Goal: Task Accomplishment & Management: Manage account settings

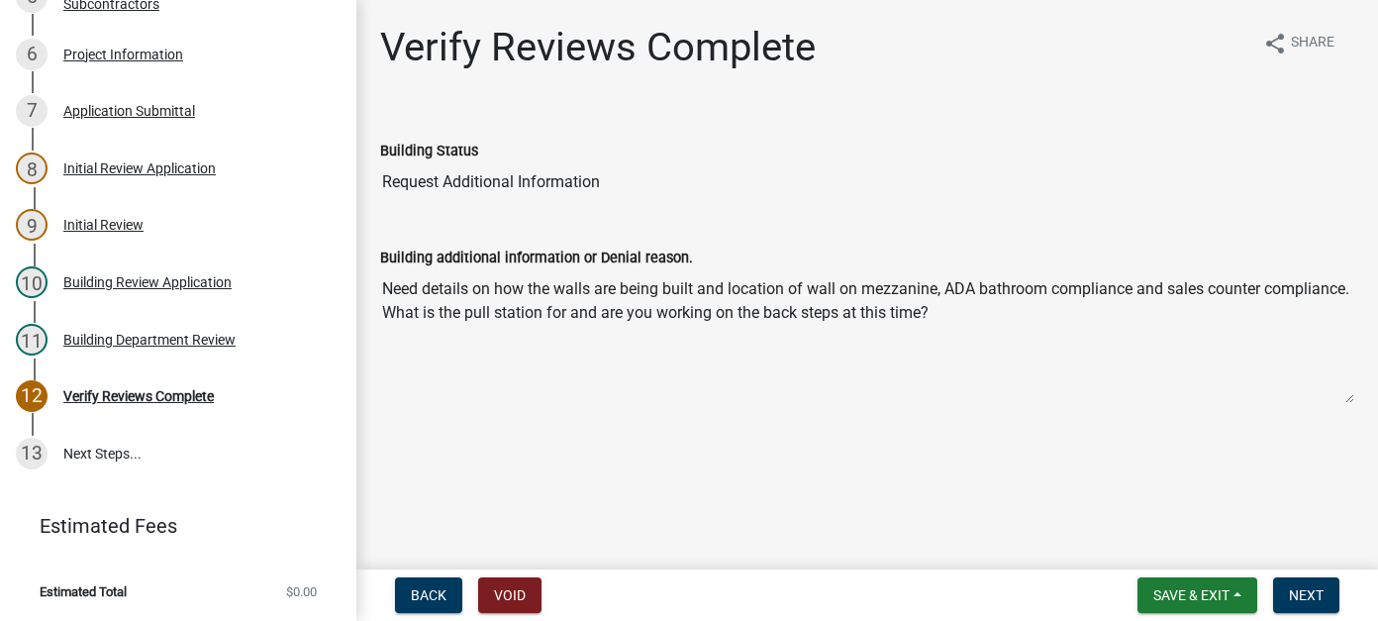
scroll to position [213, 0]
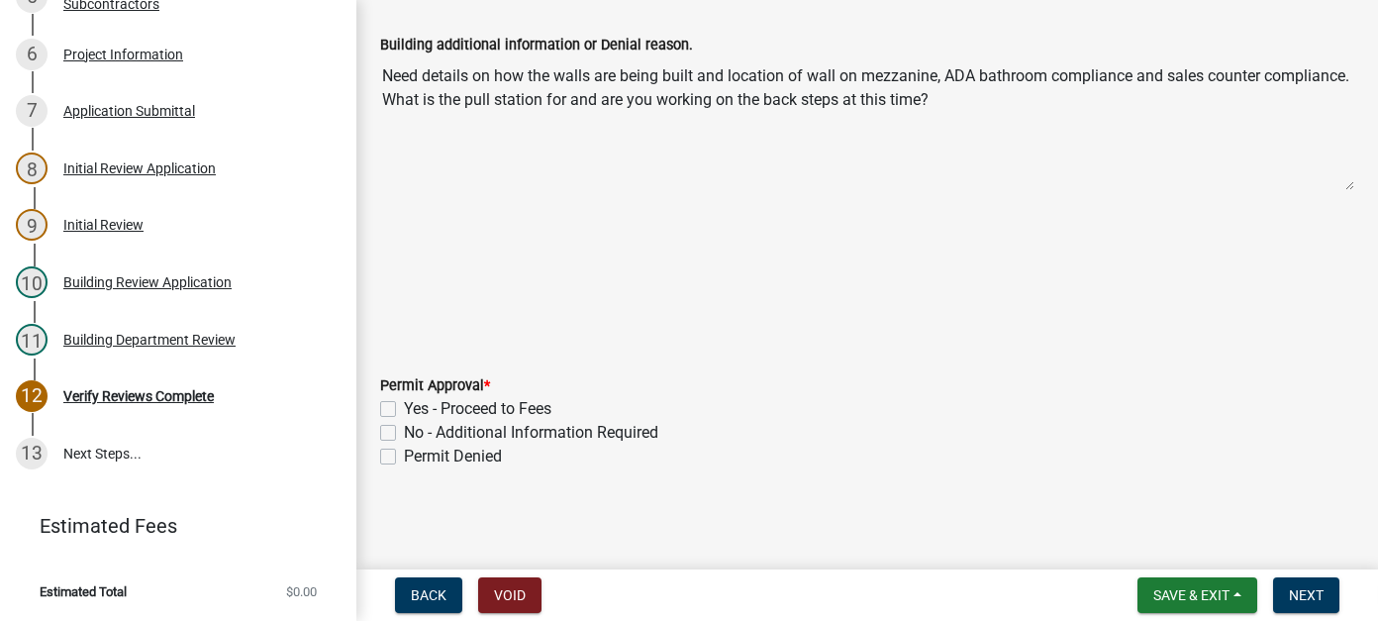
click at [404, 431] on label "No - Additional Information Required" at bounding box center [531, 433] width 254 height 24
click at [404, 431] on input "No - Additional Information Required" at bounding box center [410, 427] width 13 height 13
checkbox input "true"
checkbox input "false"
checkbox input "true"
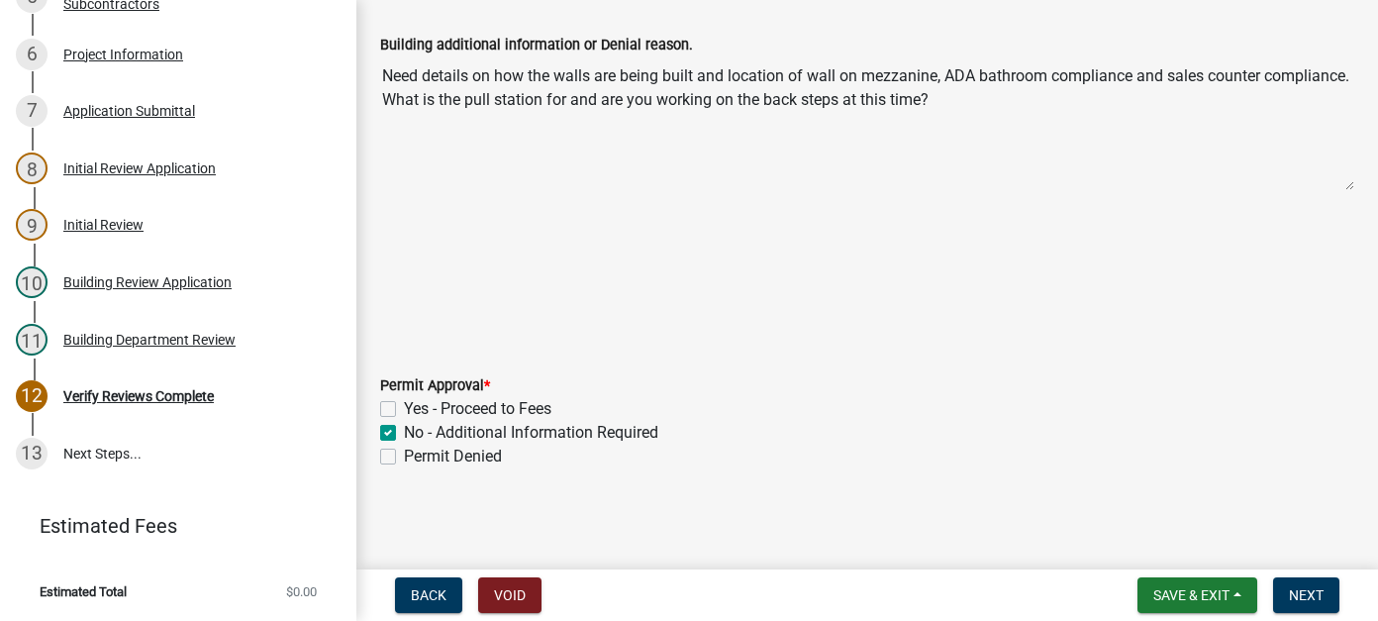
checkbox input "false"
click at [1291, 580] on button "Next" at bounding box center [1306, 595] width 66 height 36
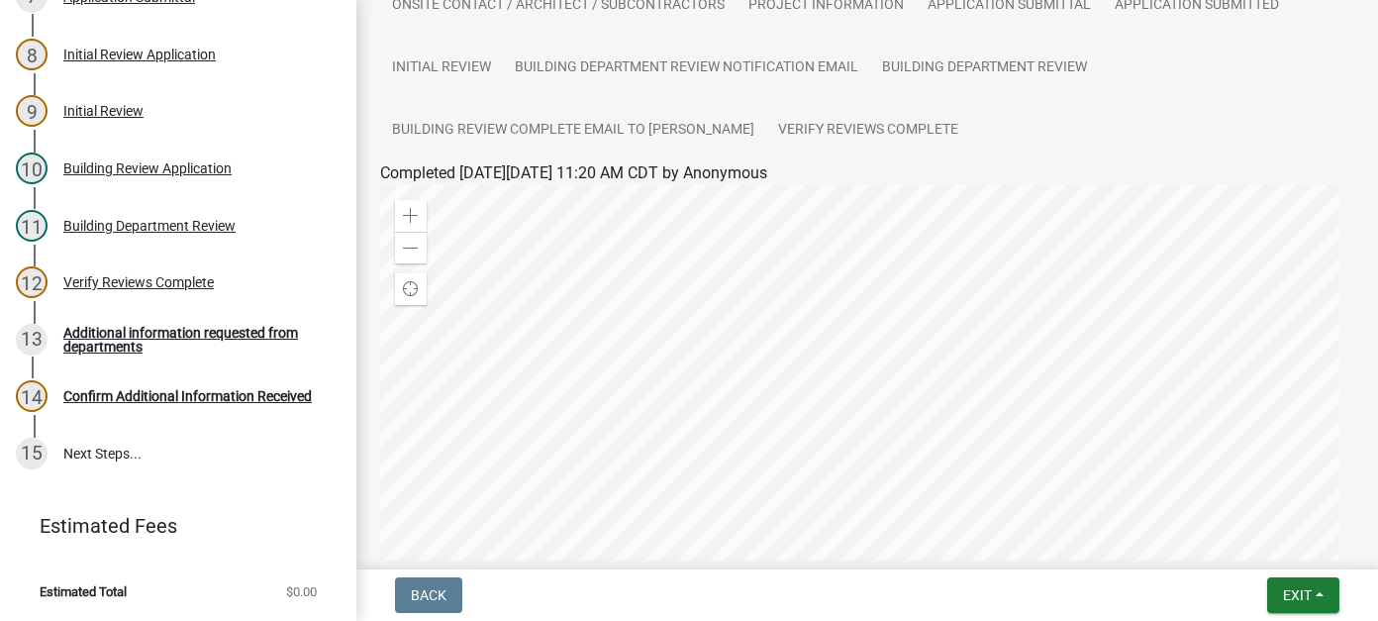
scroll to position [0, 0]
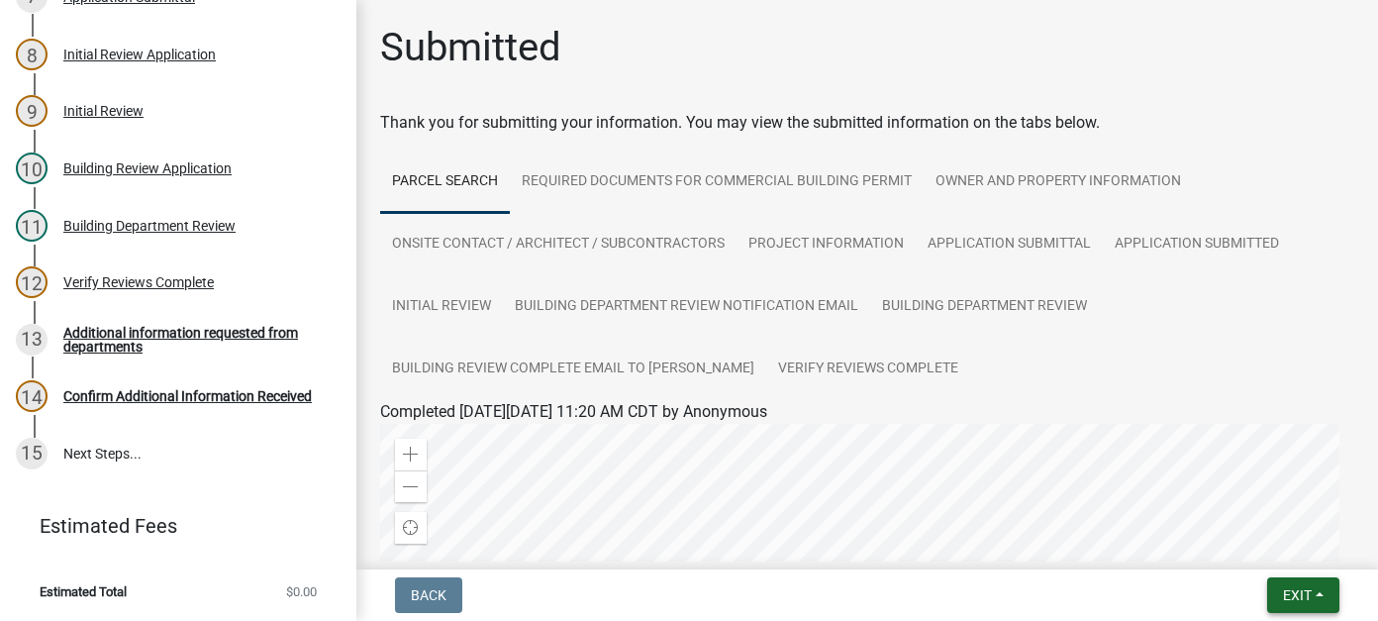
click at [1304, 599] on span "Exit" at bounding box center [1297, 595] width 29 height 16
click at [1260, 550] on button "Save & Exit" at bounding box center [1260, 544] width 158 height 48
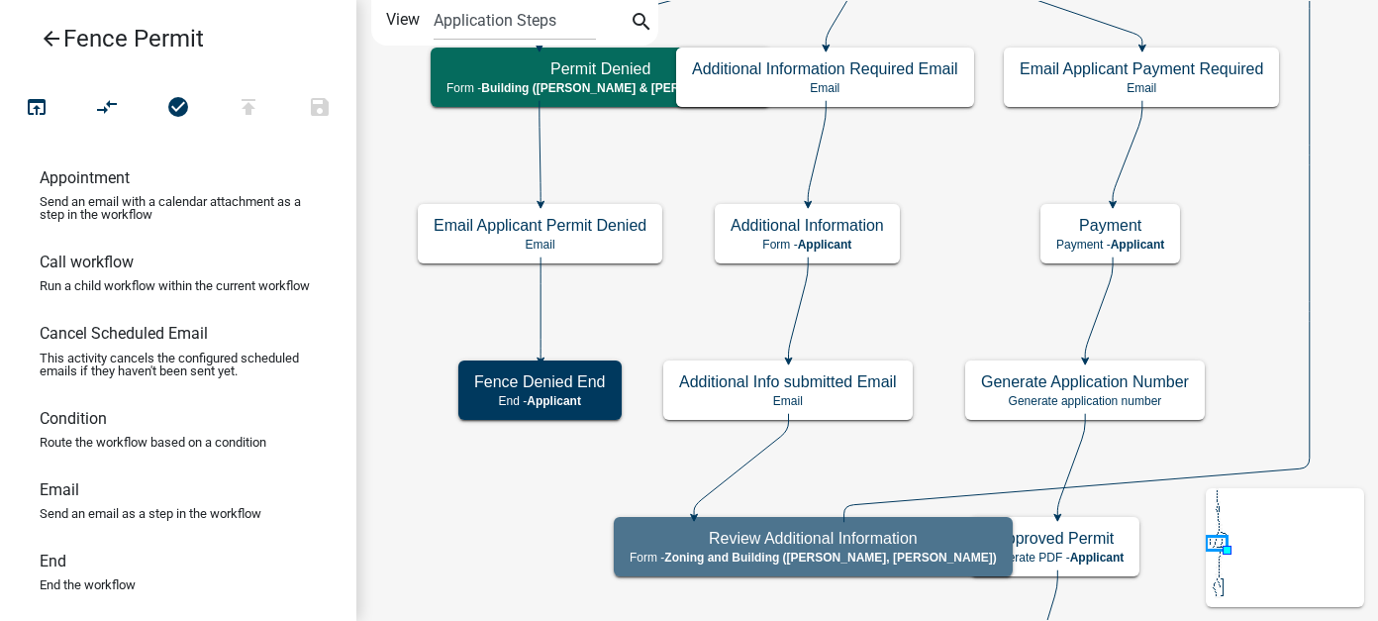
click at [50, 39] on icon "arrow_back" at bounding box center [52, 41] width 24 height 28
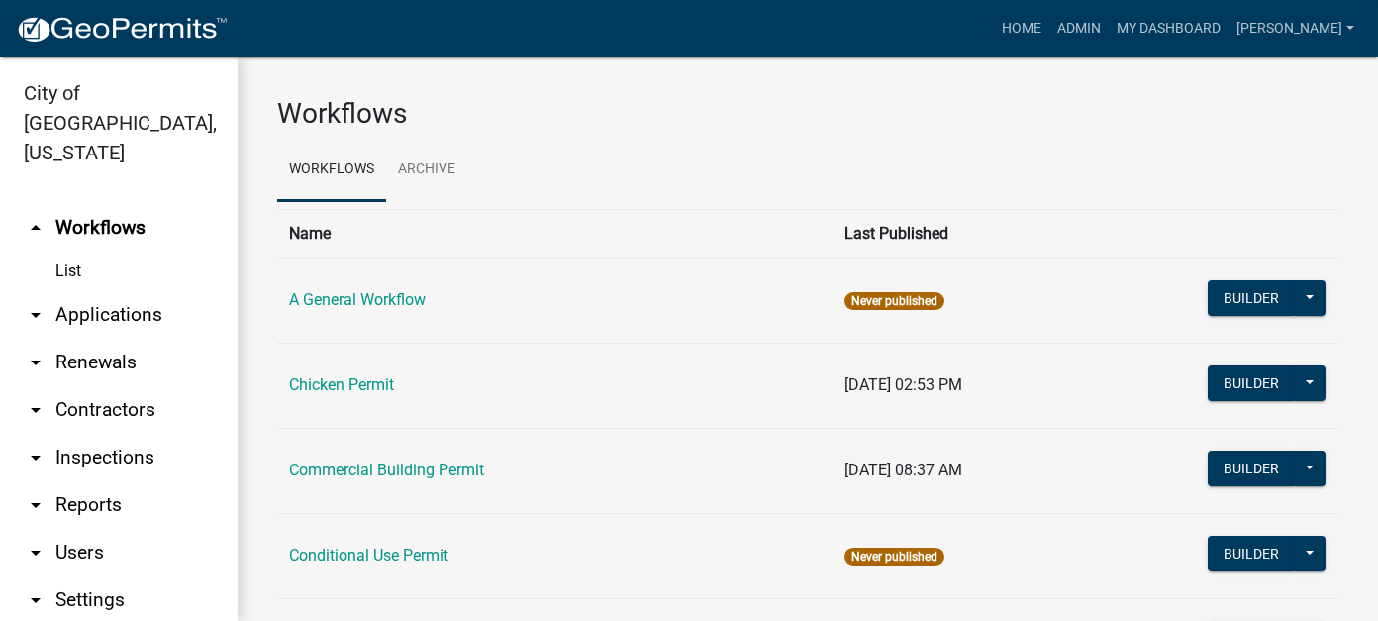
click at [71, 299] on link "arrow_drop_down Applications" at bounding box center [119, 315] width 238 height 48
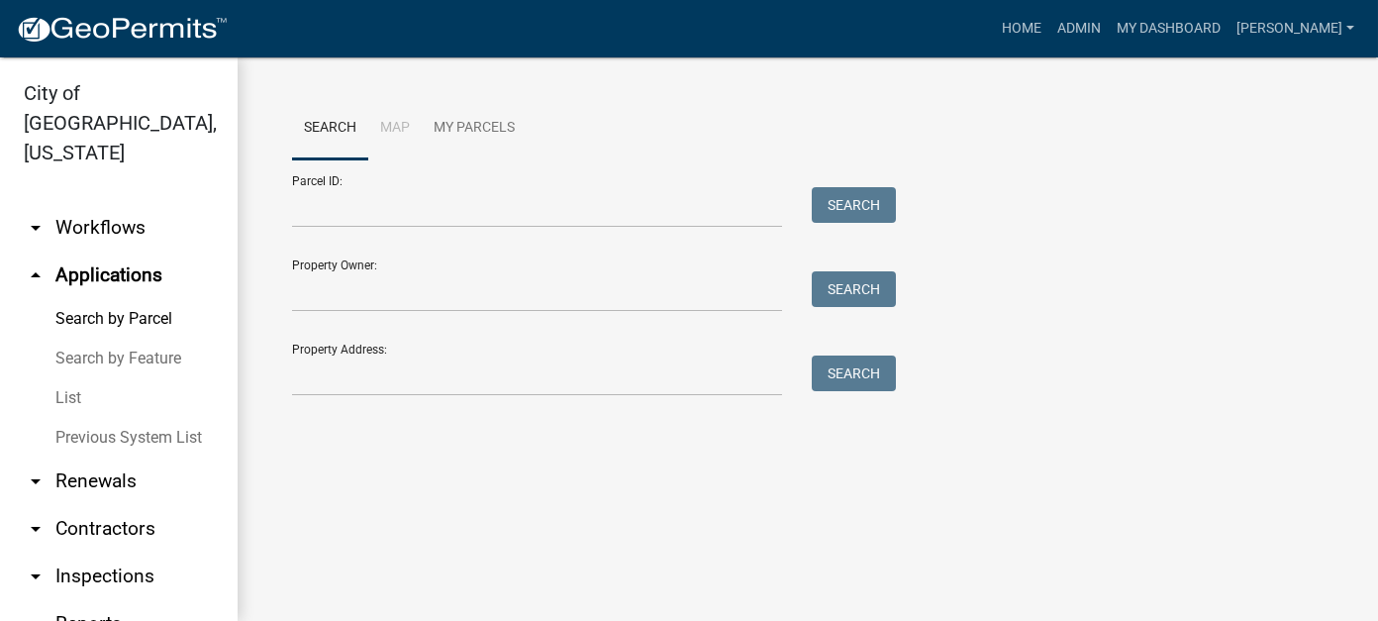
click at [67, 378] on link "List" at bounding box center [119, 398] width 238 height 40
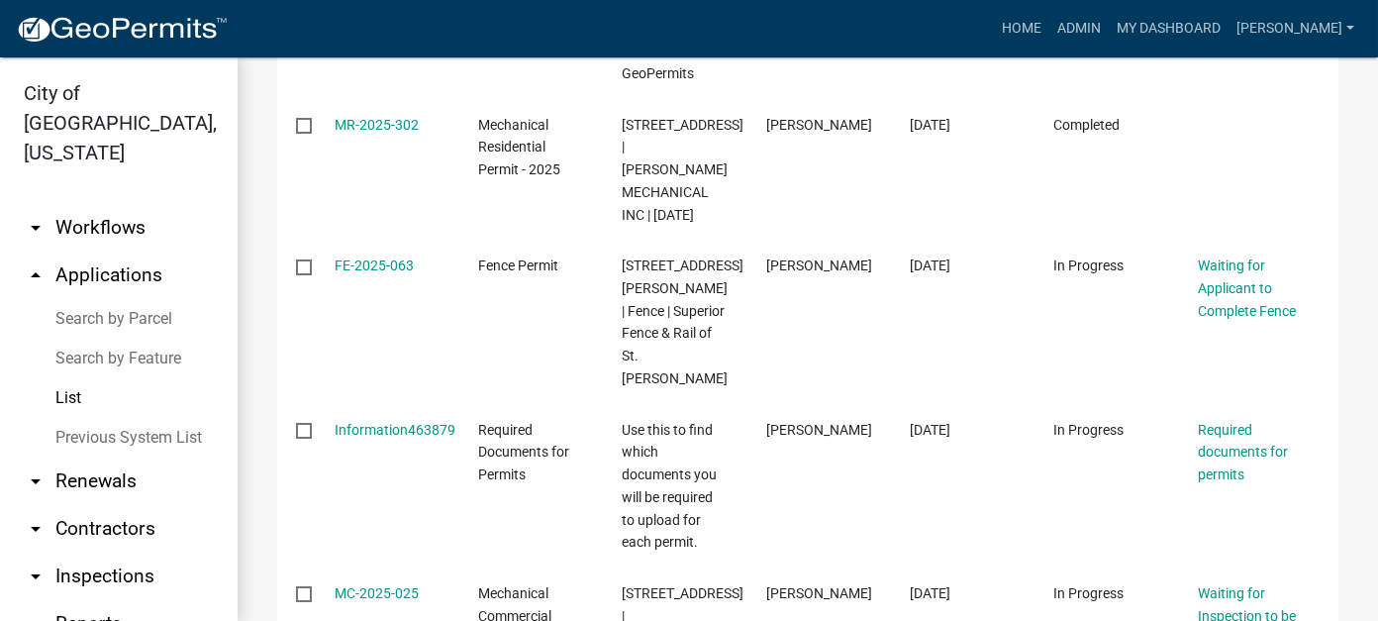
scroll to position [792, 0]
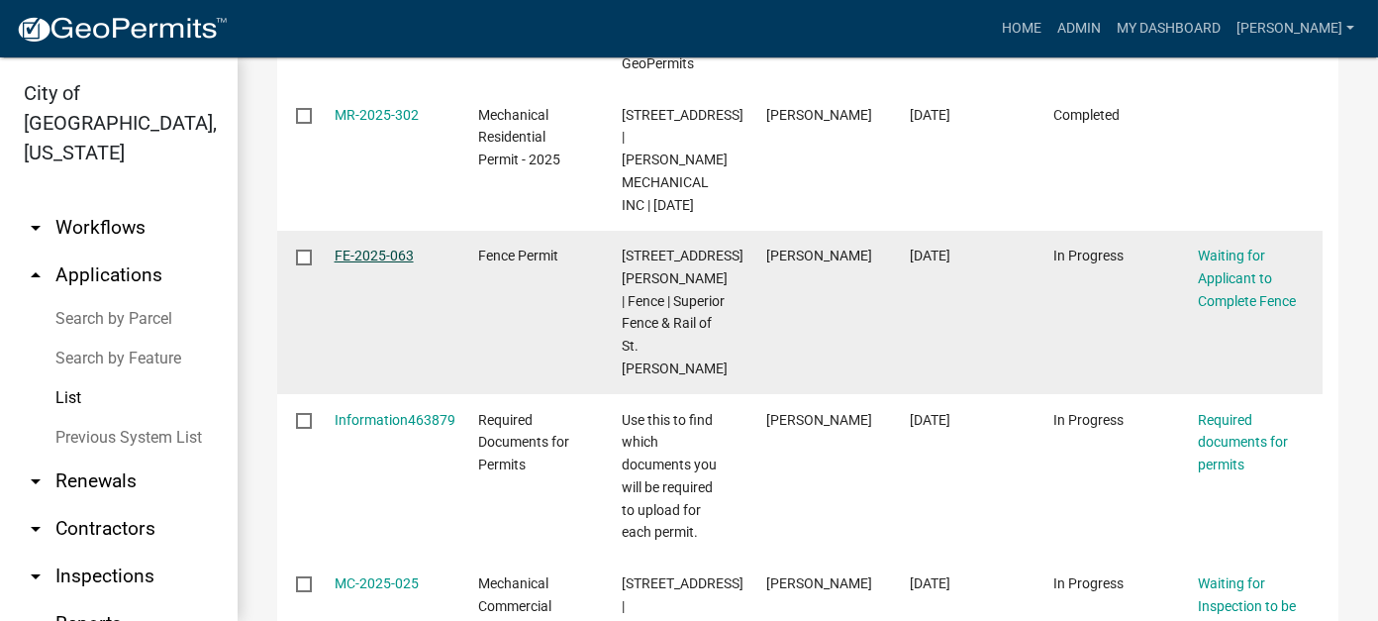
click at [372, 257] on link "FE-2025-063" at bounding box center [374, 255] width 79 height 16
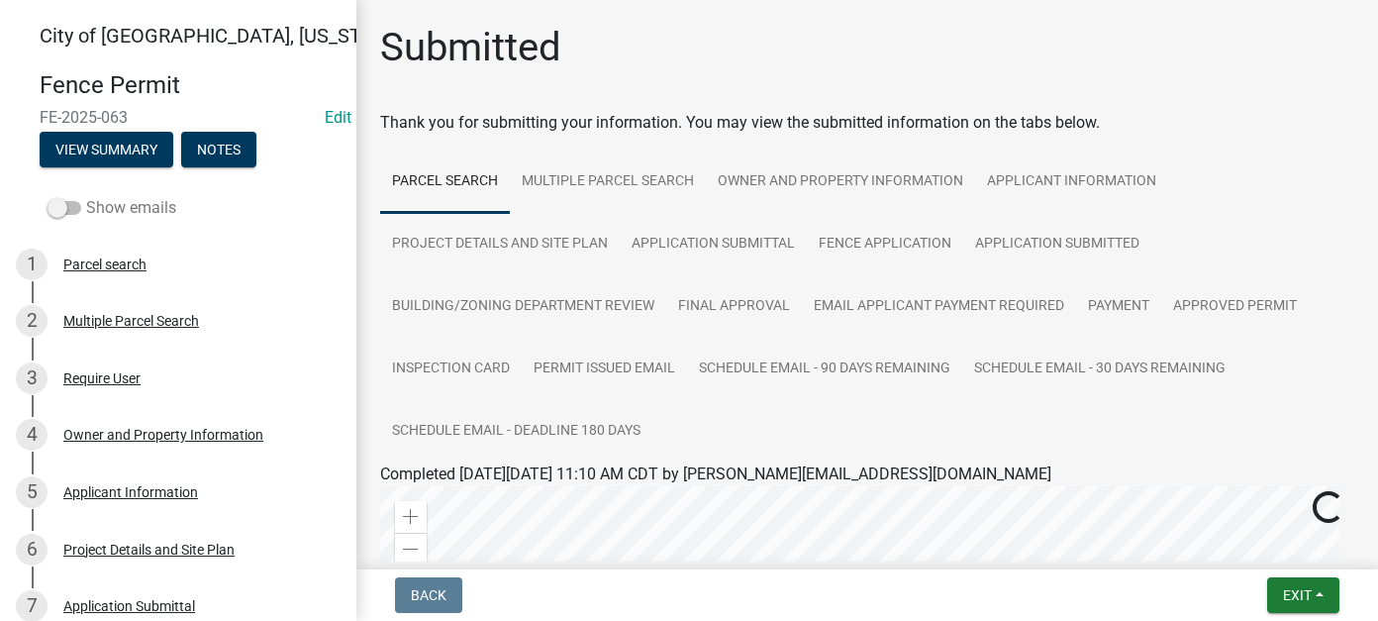
click at [72, 208] on span at bounding box center [65, 208] width 34 height 14
click at [86, 196] on input "Show emails" at bounding box center [86, 196] width 0 height 0
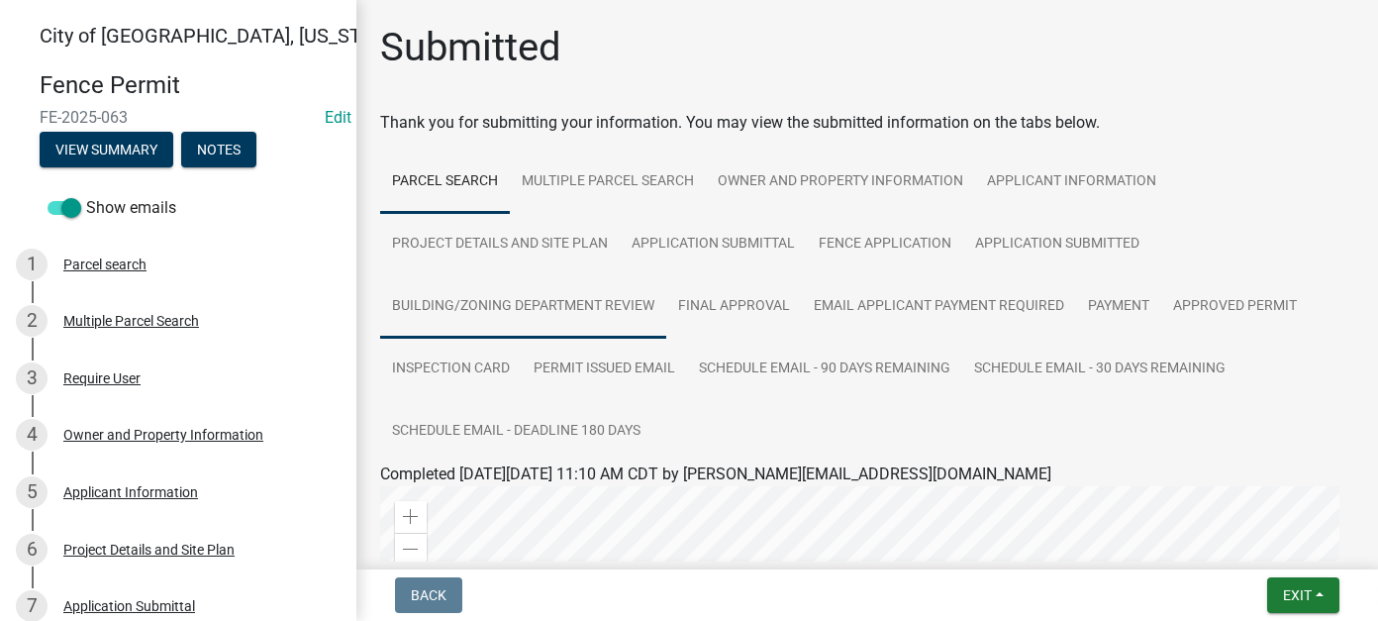
click at [573, 308] on link "Building/Zoning Department Review" at bounding box center [523, 306] width 286 height 63
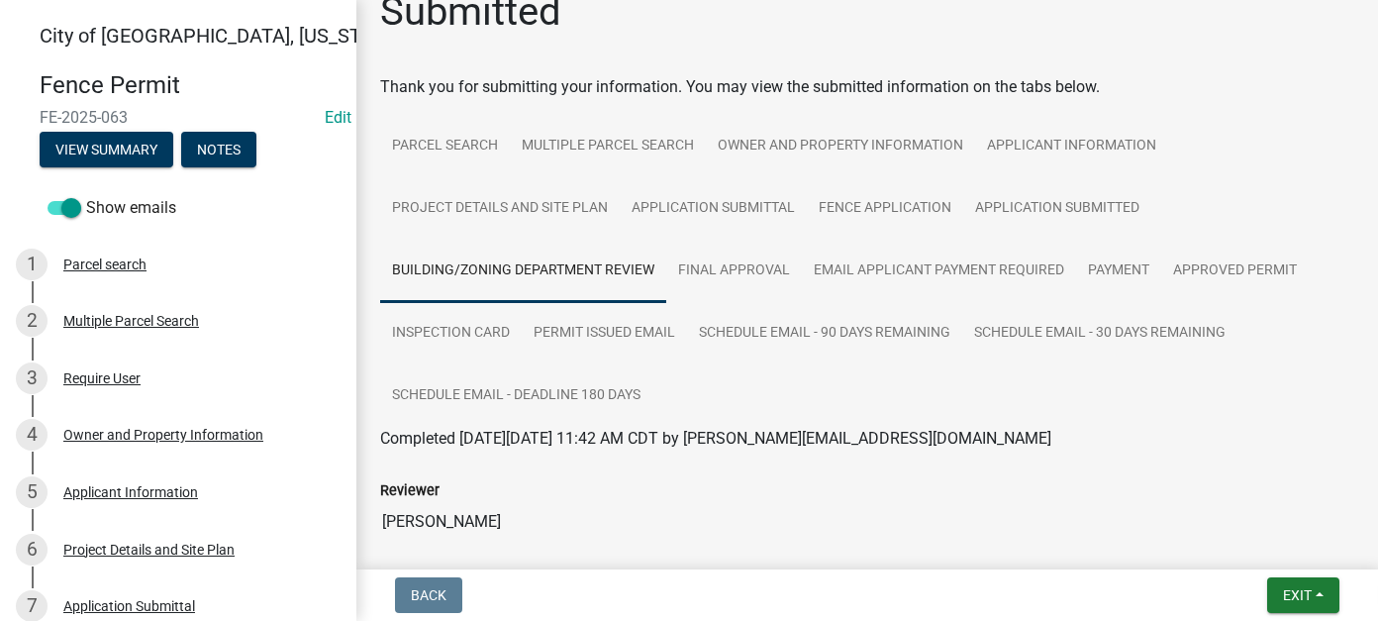
scroll to position [35, 0]
click at [723, 289] on link "Final Approval" at bounding box center [734, 271] width 136 height 63
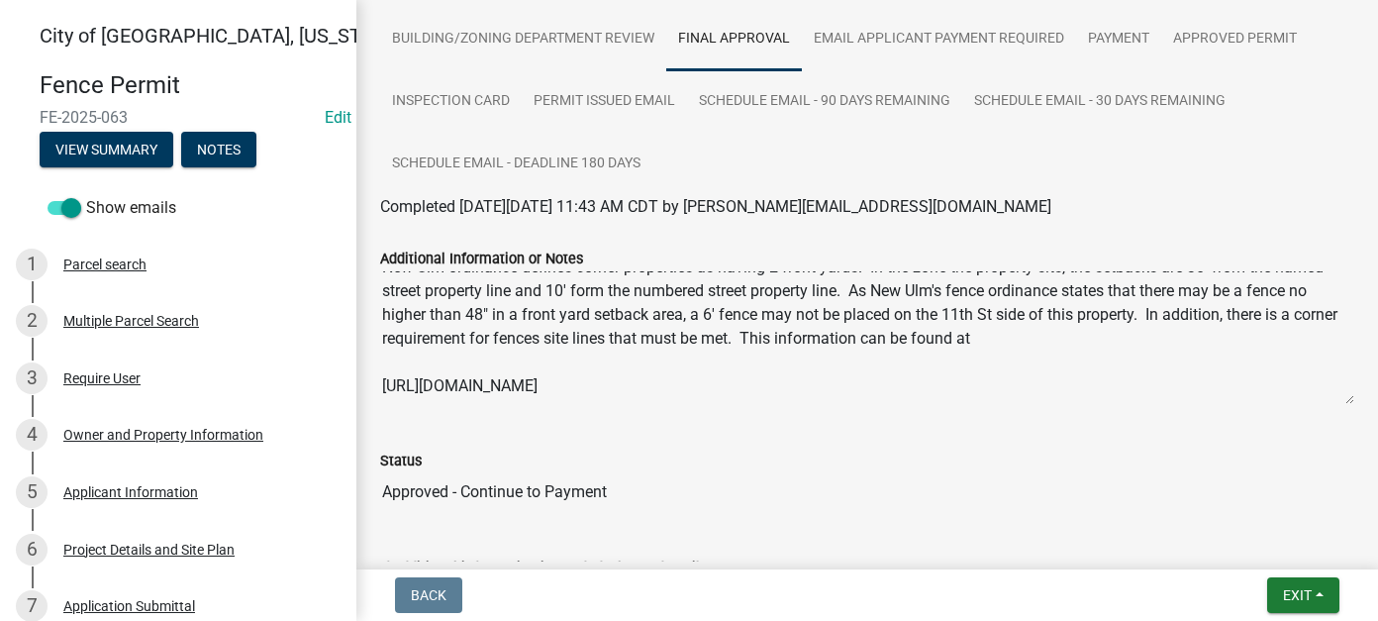
scroll to position [297, 0]
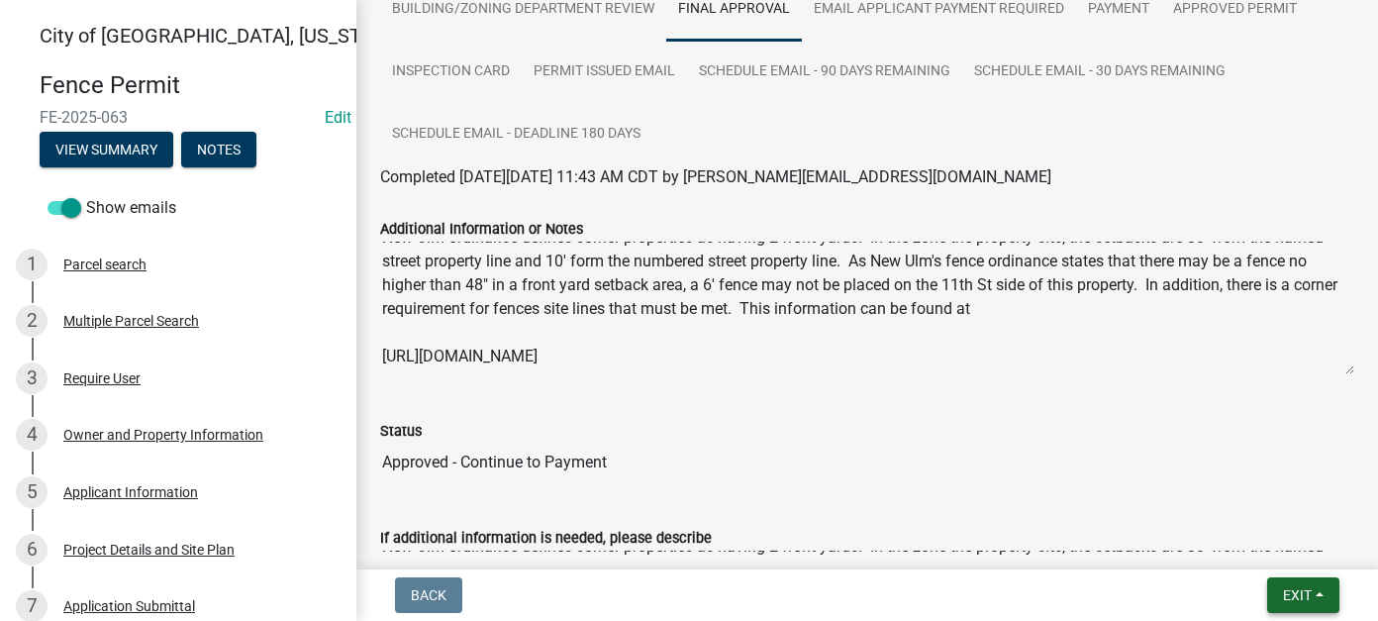
click at [1287, 590] on span "Exit" at bounding box center [1297, 595] width 29 height 16
click at [1263, 544] on button "Save & Exit" at bounding box center [1260, 544] width 158 height 48
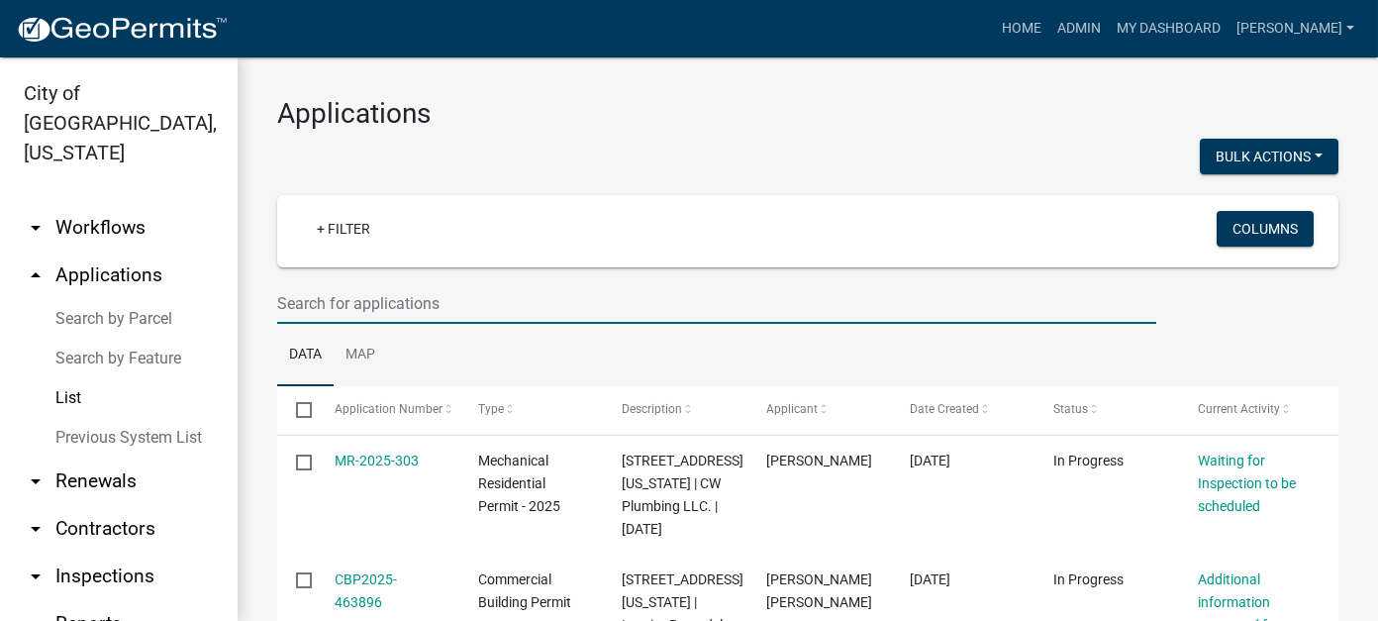
click at [702, 313] on input "text" at bounding box center [716, 303] width 879 height 41
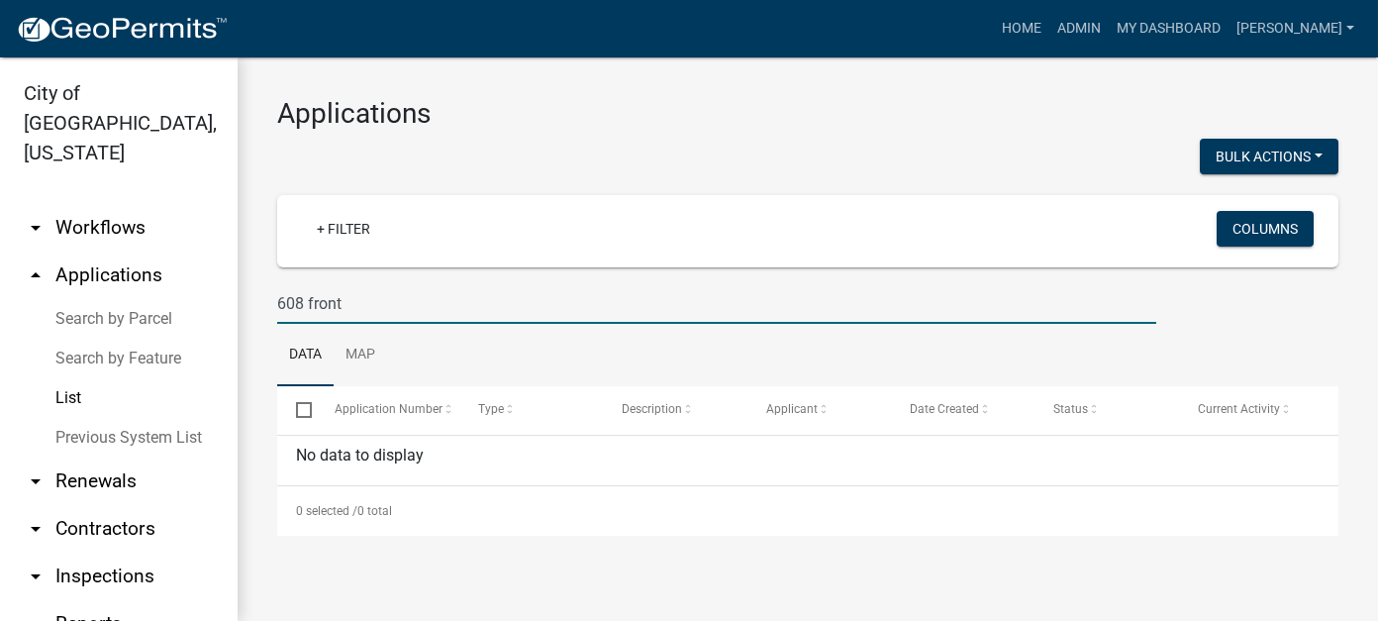
type input "608 front"
click at [70, 378] on link "List" at bounding box center [119, 398] width 238 height 40
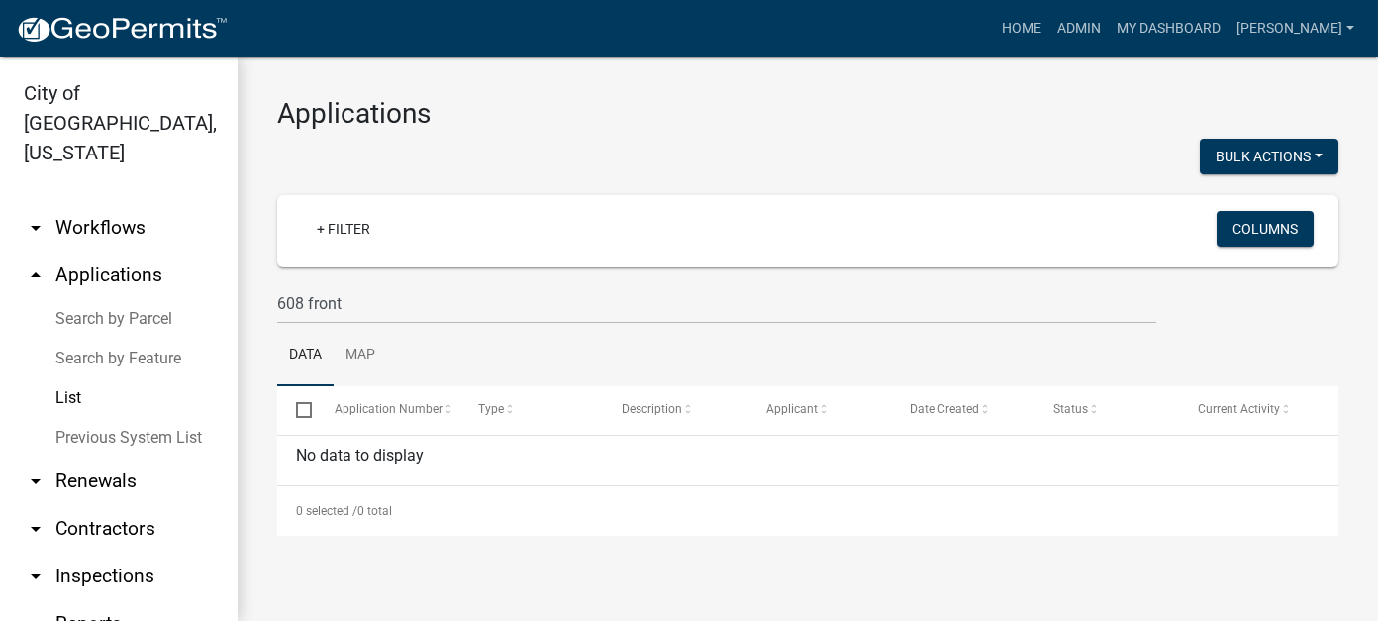
click at [122, 299] on link "Search by Parcel" at bounding box center [119, 319] width 238 height 40
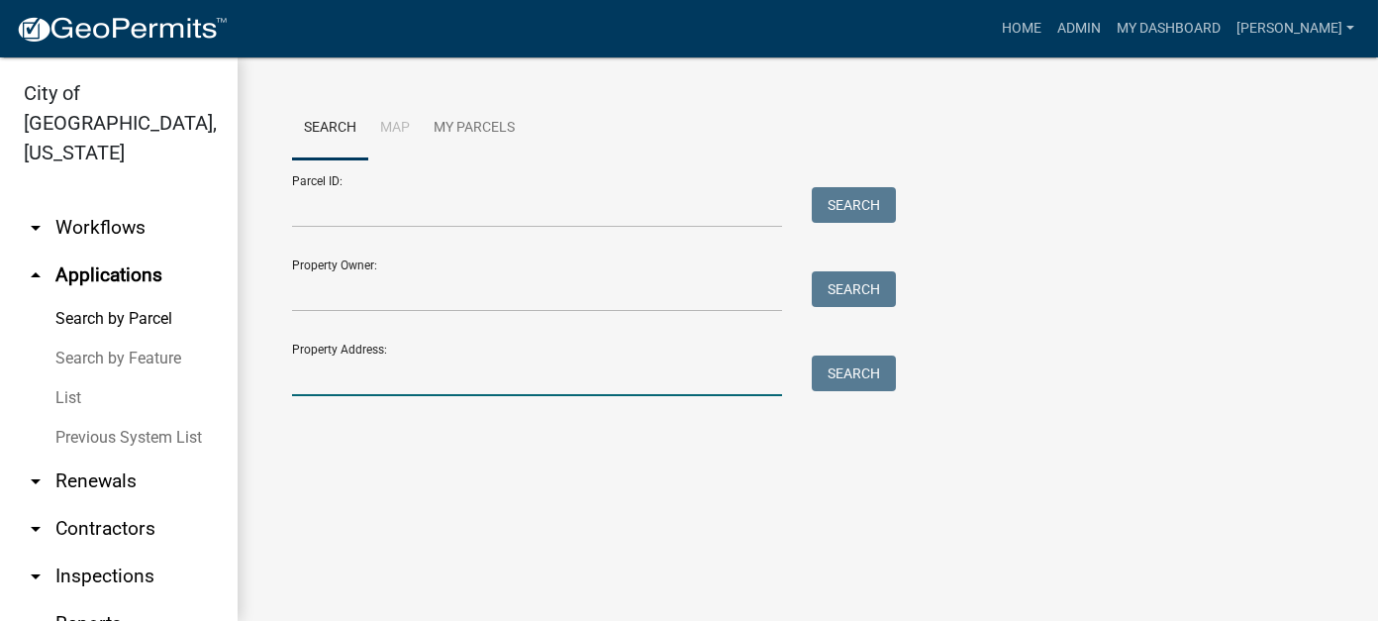
click at [409, 378] on input "Property Address:" at bounding box center [537, 375] width 490 height 41
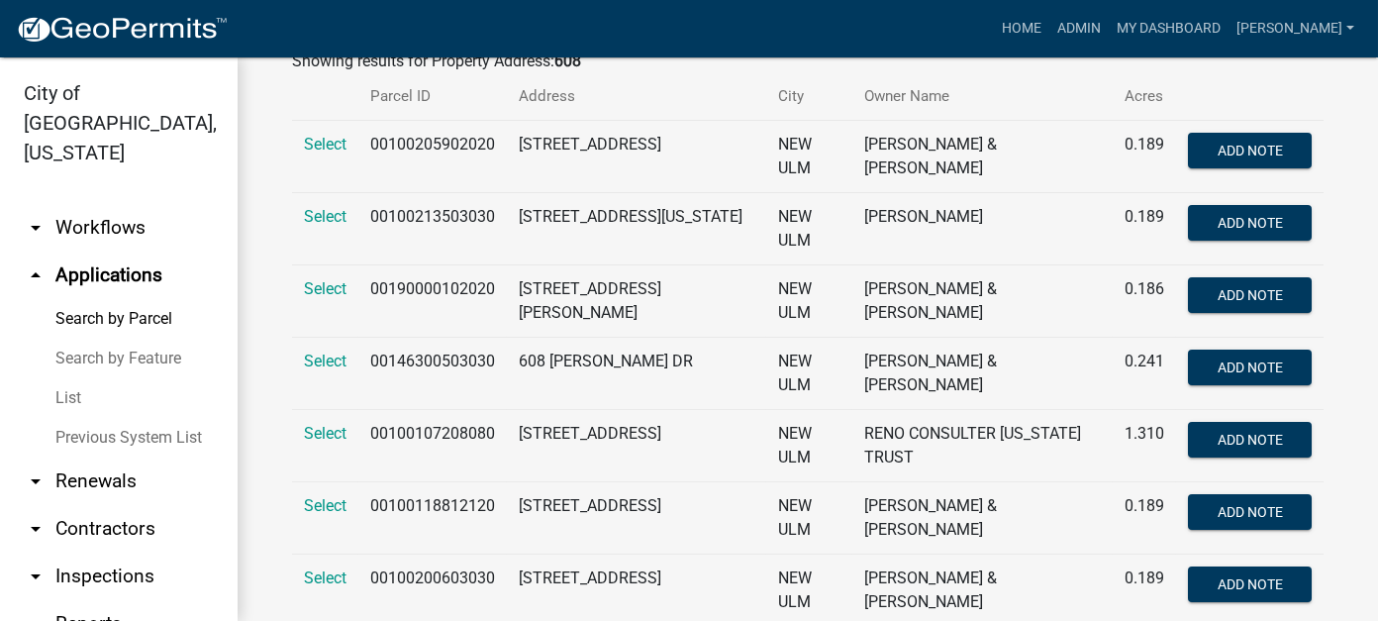
scroll to position [396, 0]
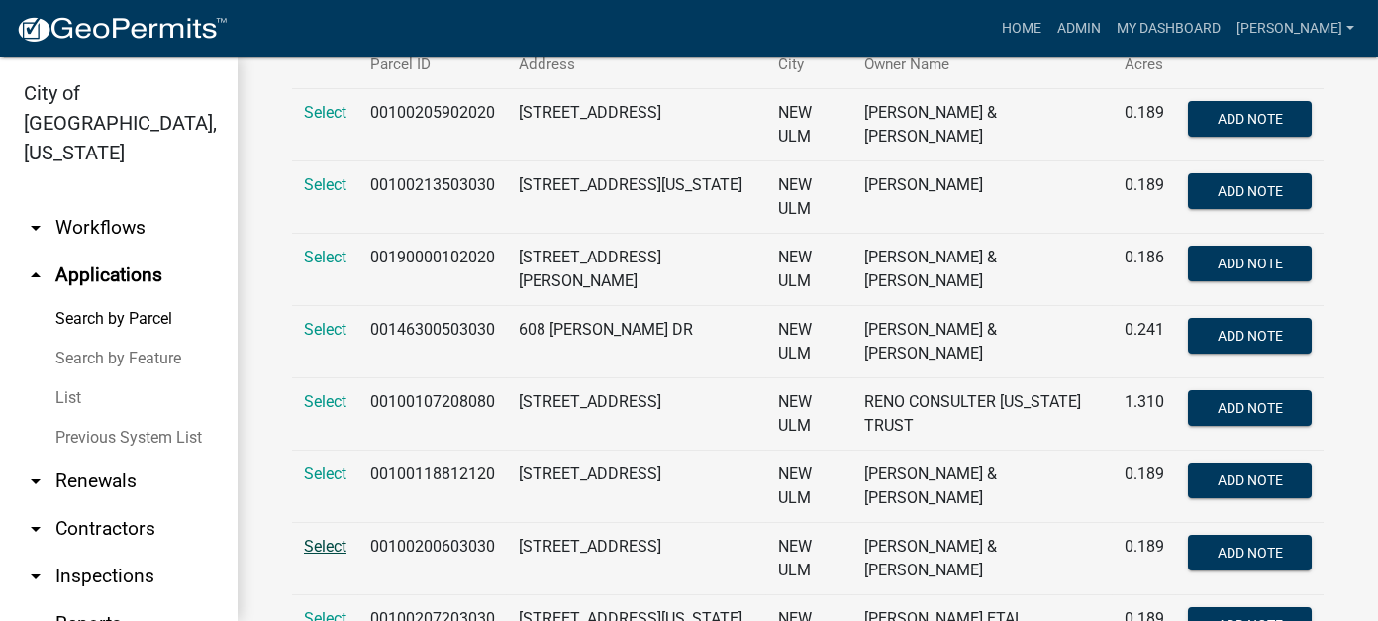
type input "608"
click at [320, 536] on span "Select" at bounding box center [325, 545] width 43 height 19
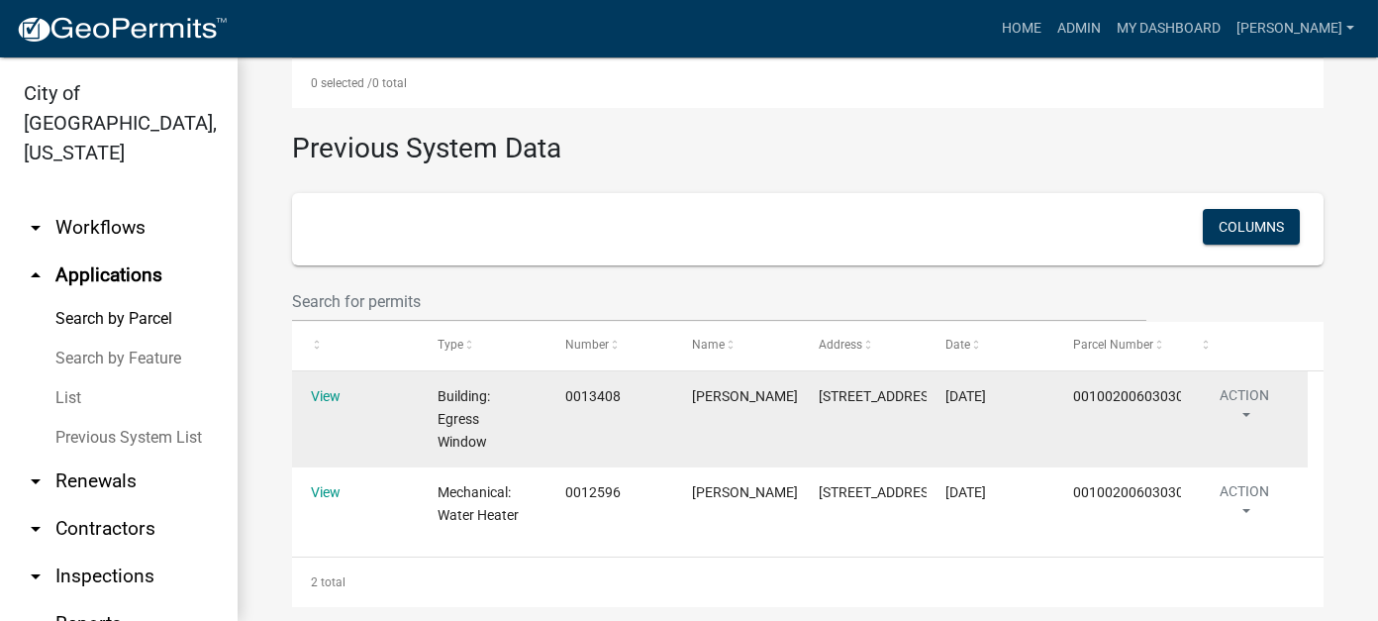
scroll to position [874, 0]
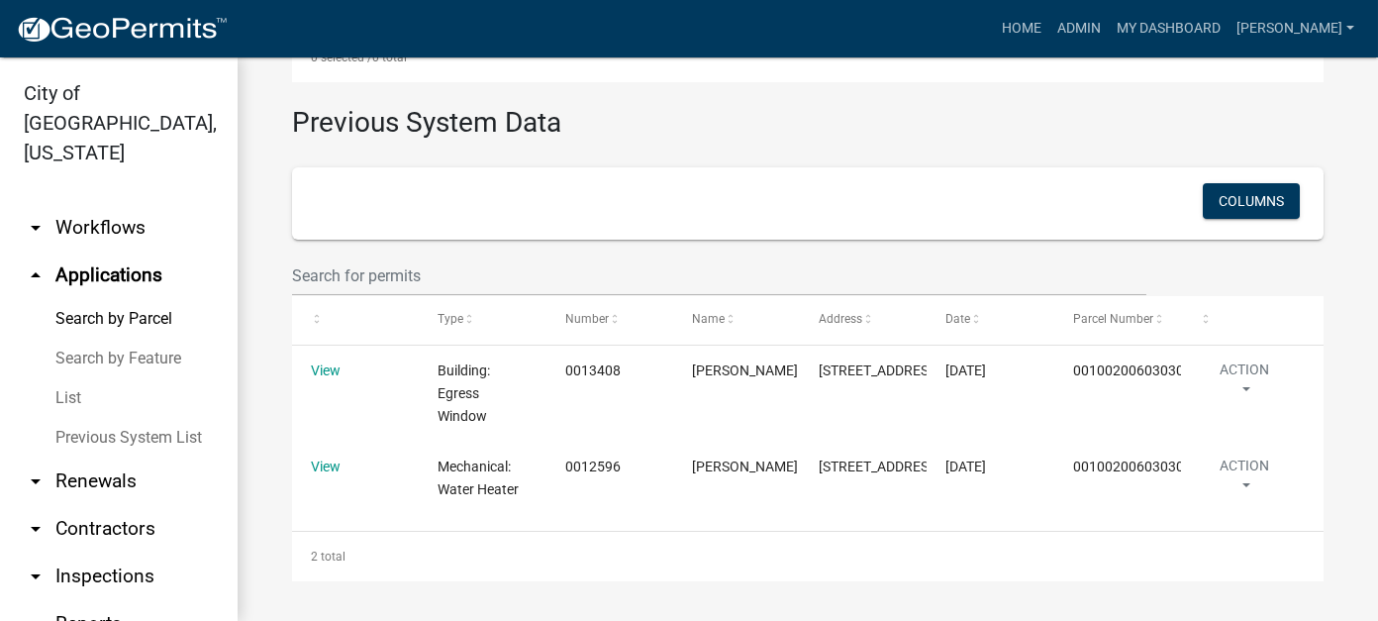
click at [124, 204] on link "arrow_drop_down Workflows" at bounding box center [119, 228] width 238 height 48
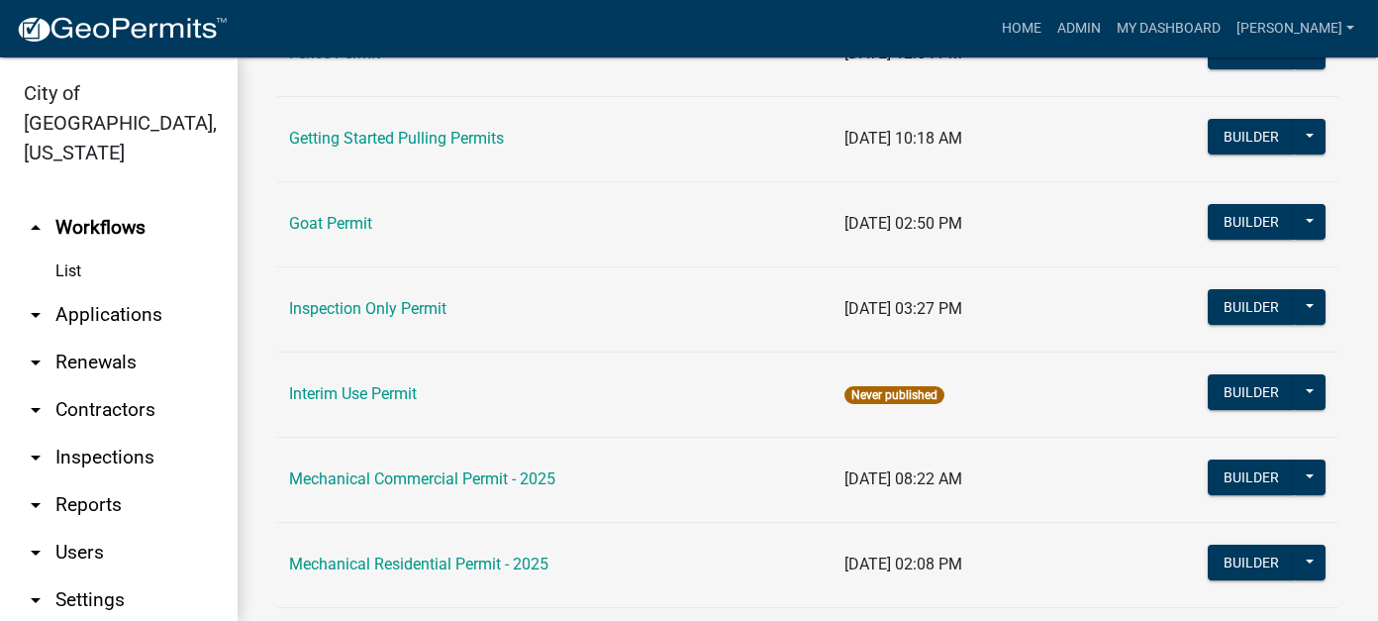
scroll to position [396, 0]
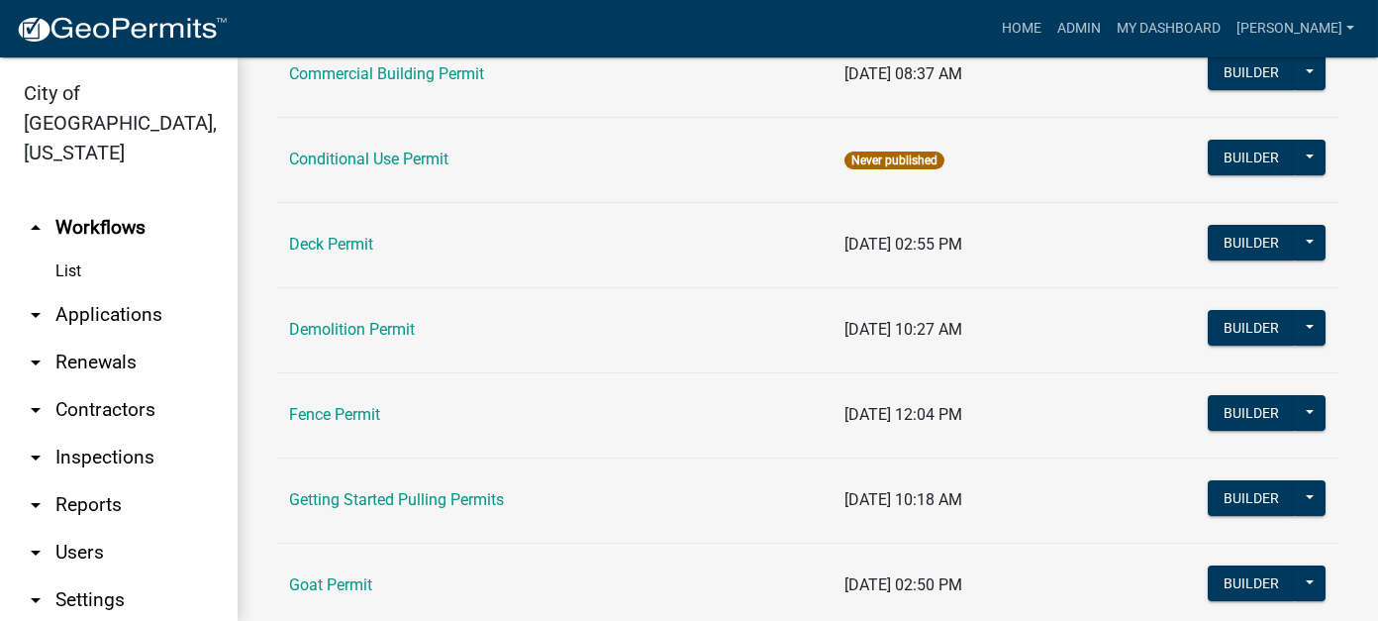
click at [124, 291] on link "arrow_drop_down Applications" at bounding box center [119, 315] width 238 height 48
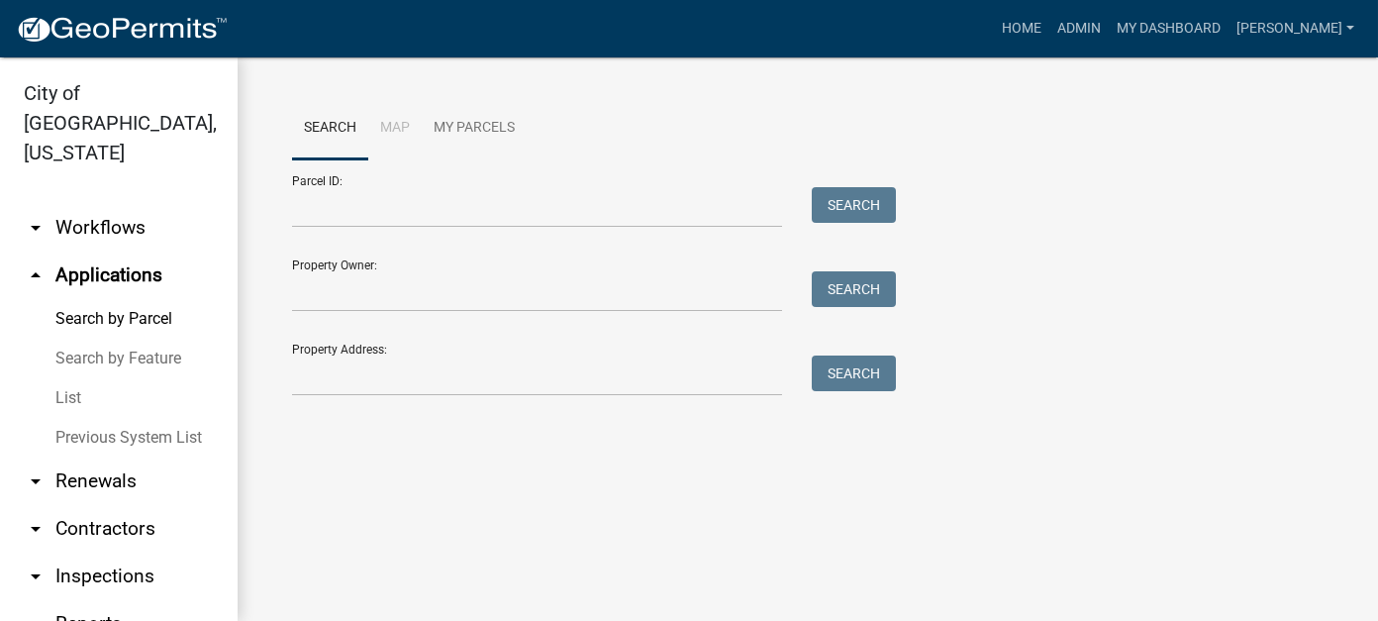
click at [79, 378] on link "List" at bounding box center [119, 398] width 238 height 40
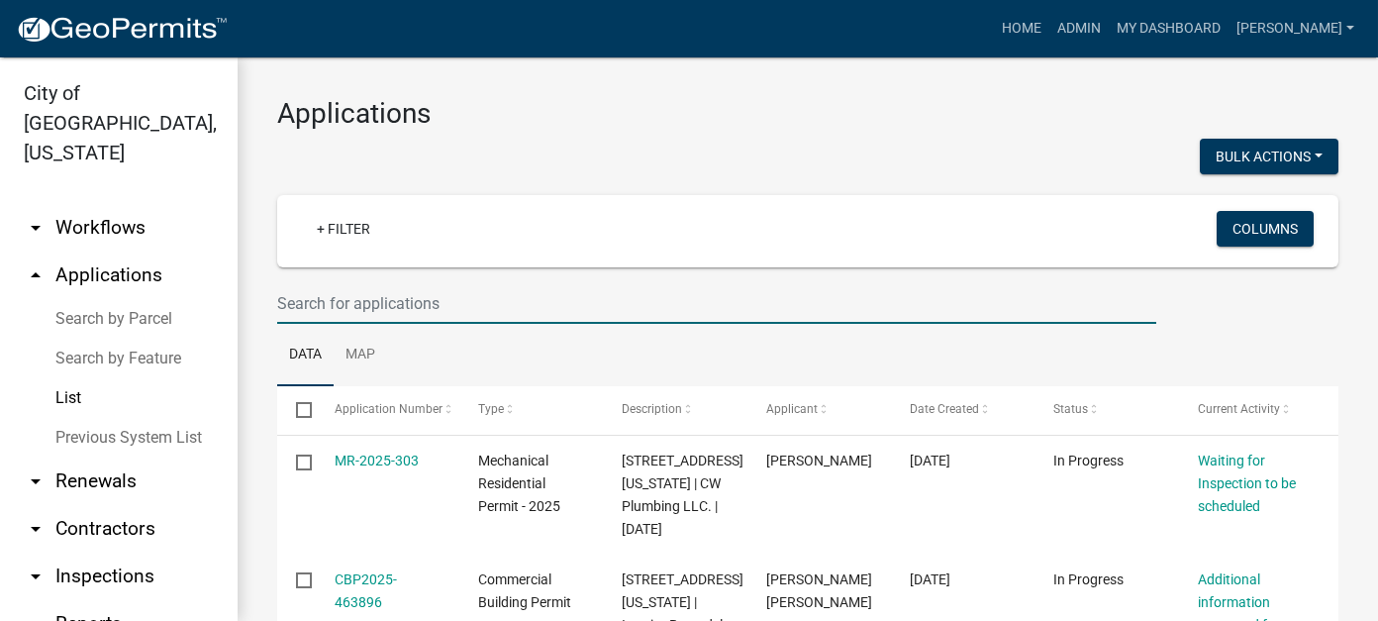
click at [361, 299] on input "text" at bounding box center [716, 303] width 879 height 41
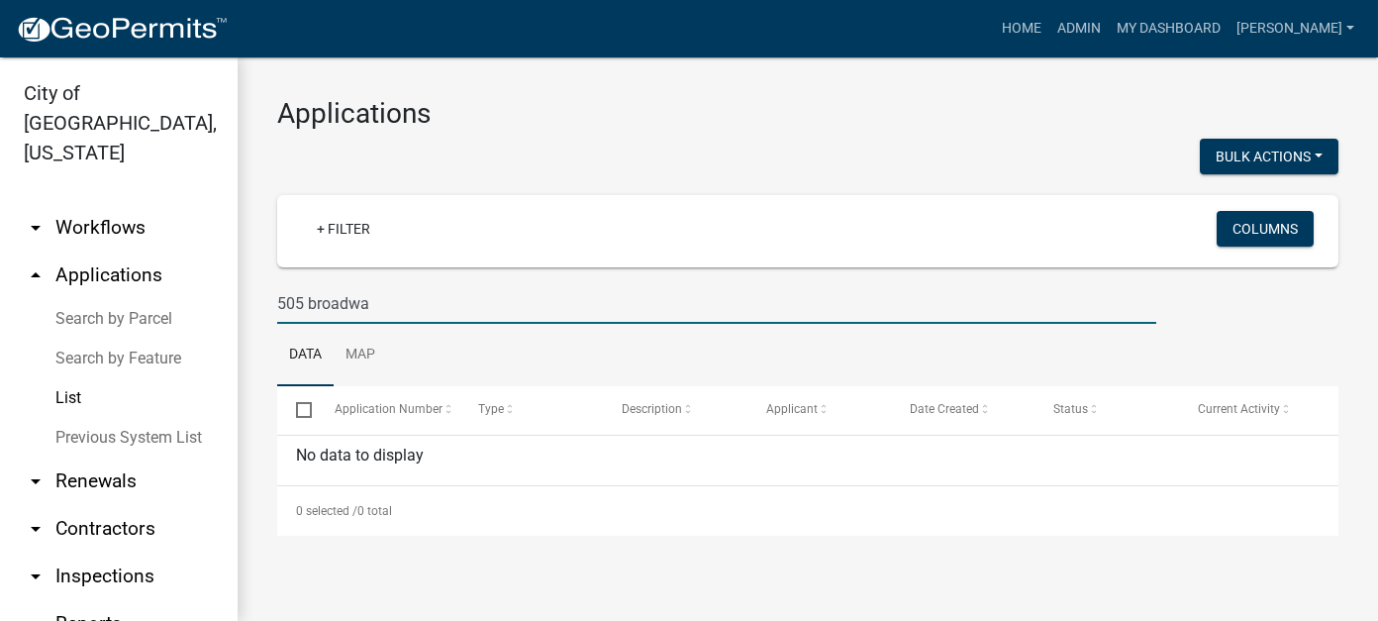
type input "[STREET_ADDRESS]"
drag, startPoint x: 401, startPoint y: 304, endPoint x: 247, endPoint y: 302, distance: 153.4
click at [247, 302] on div "Applications Bulk Actions Void + Filter Columns 505 broadway Data Map Select Ap…" at bounding box center [808, 316] width 1140 height 518
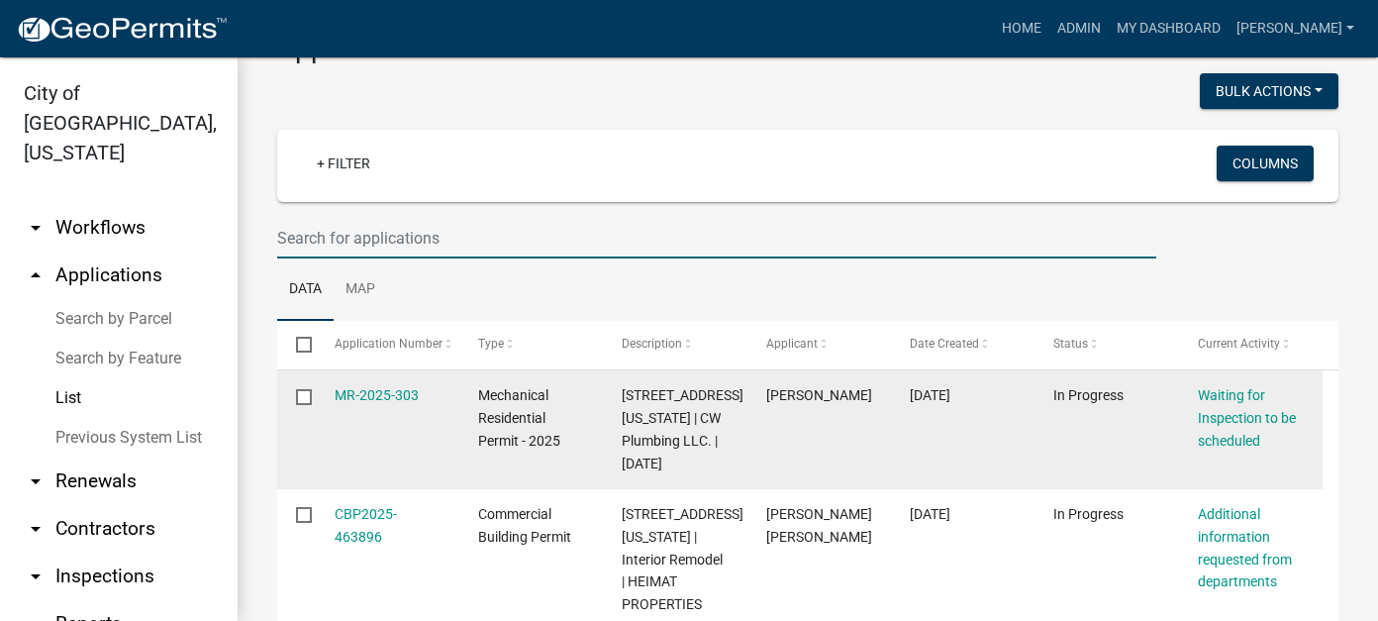
scroll to position [99, 0]
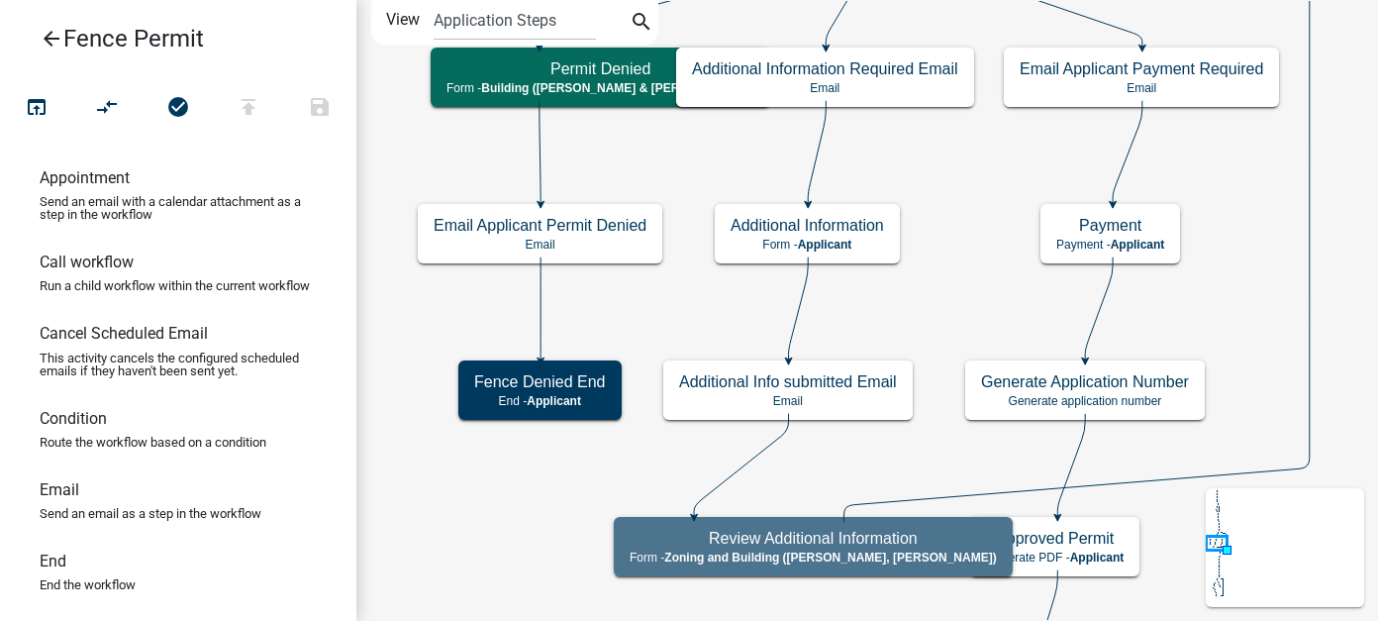
click at [53, 43] on icon "arrow_back" at bounding box center [52, 41] width 24 height 28
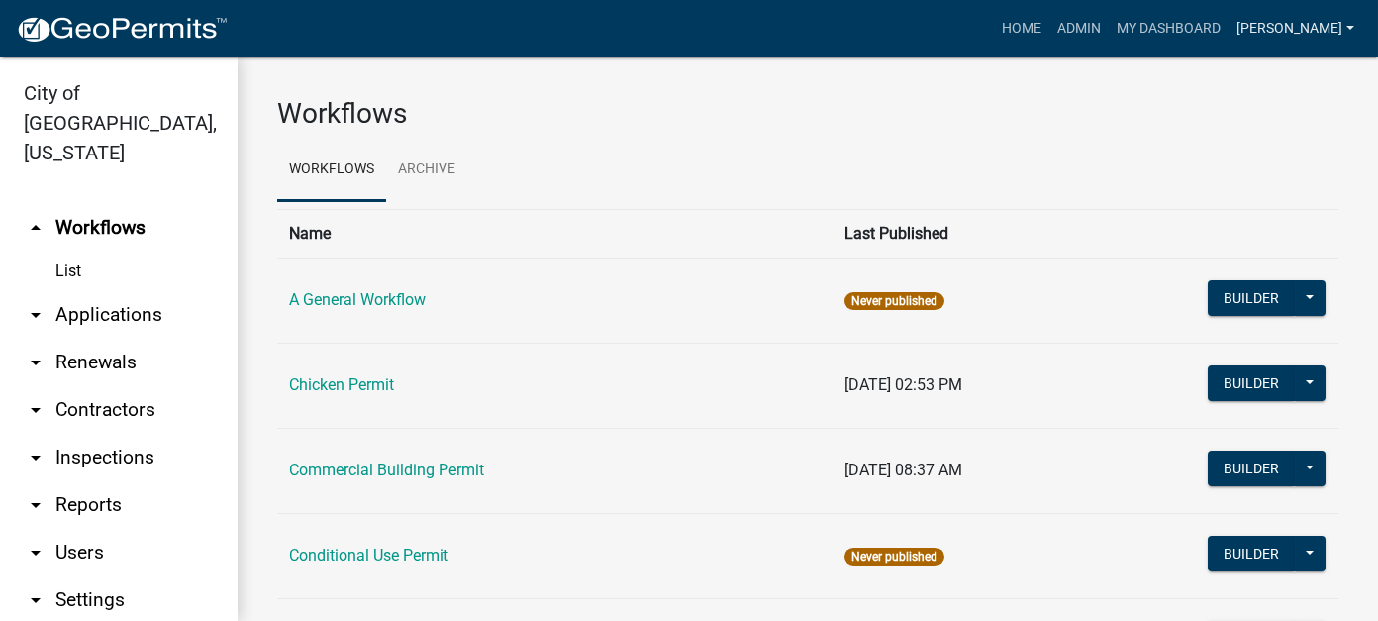
drag, startPoint x: 1304, startPoint y: 29, endPoint x: 1314, endPoint y: 51, distance: 24.8
click at [1304, 29] on link "[PERSON_NAME]" at bounding box center [1295, 29] width 134 height 38
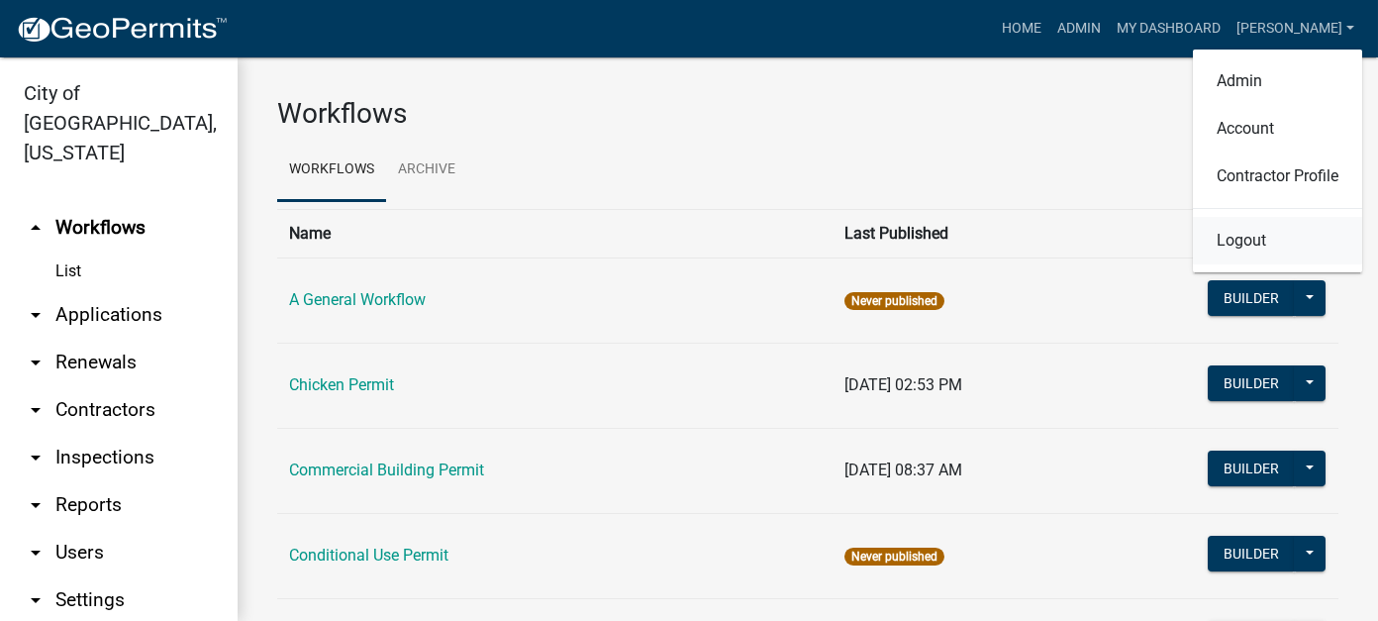
click at [1244, 253] on link "Logout" at bounding box center [1277, 241] width 169 height 48
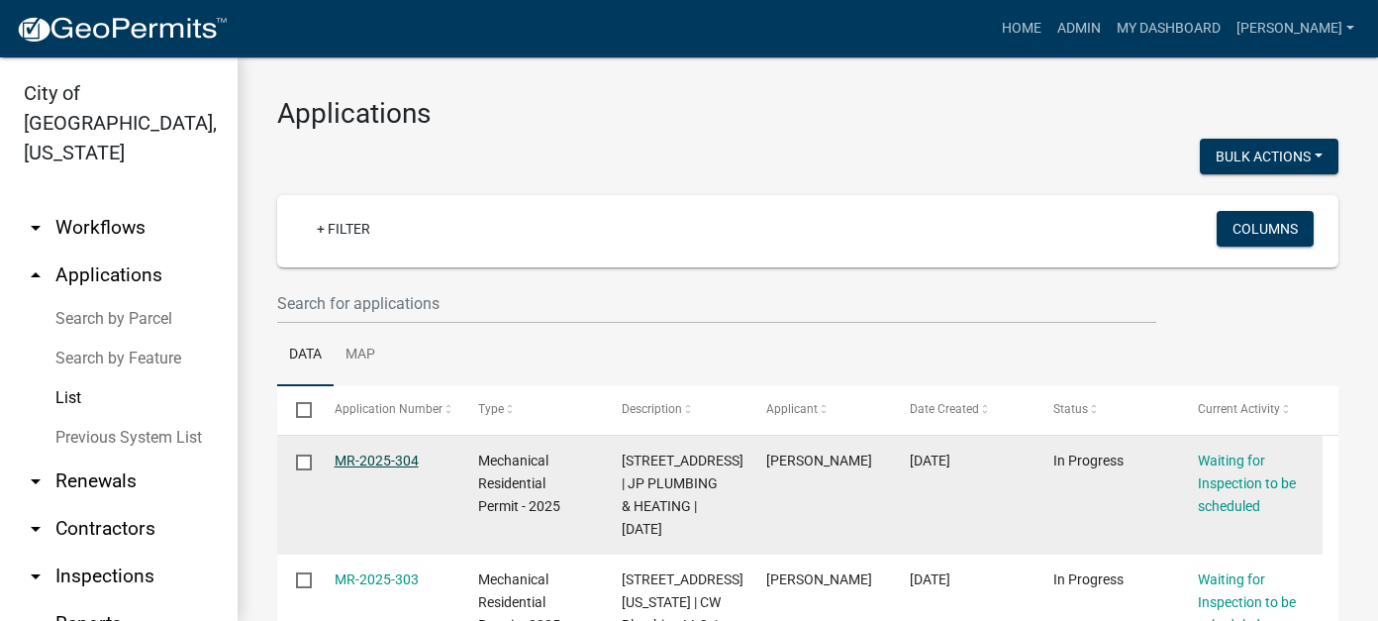
click at [397, 466] on link "MR-2025-304" at bounding box center [377, 460] width 84 height 16
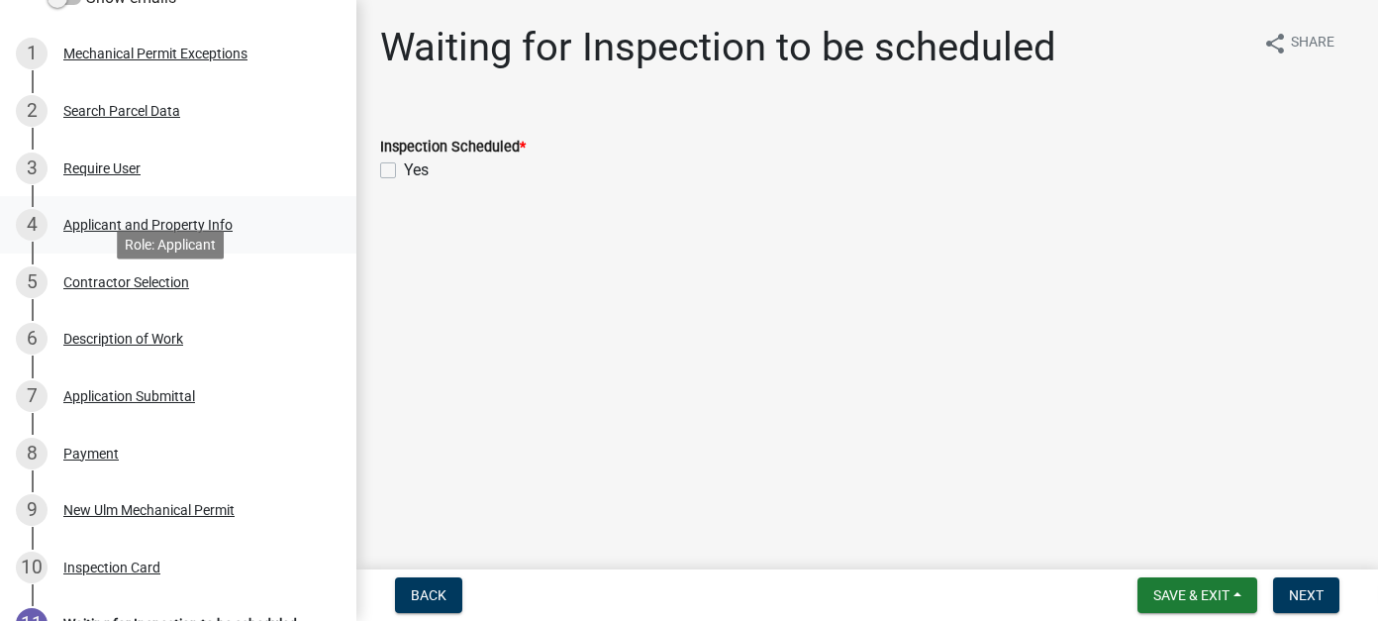
scroll to position [297, 0]
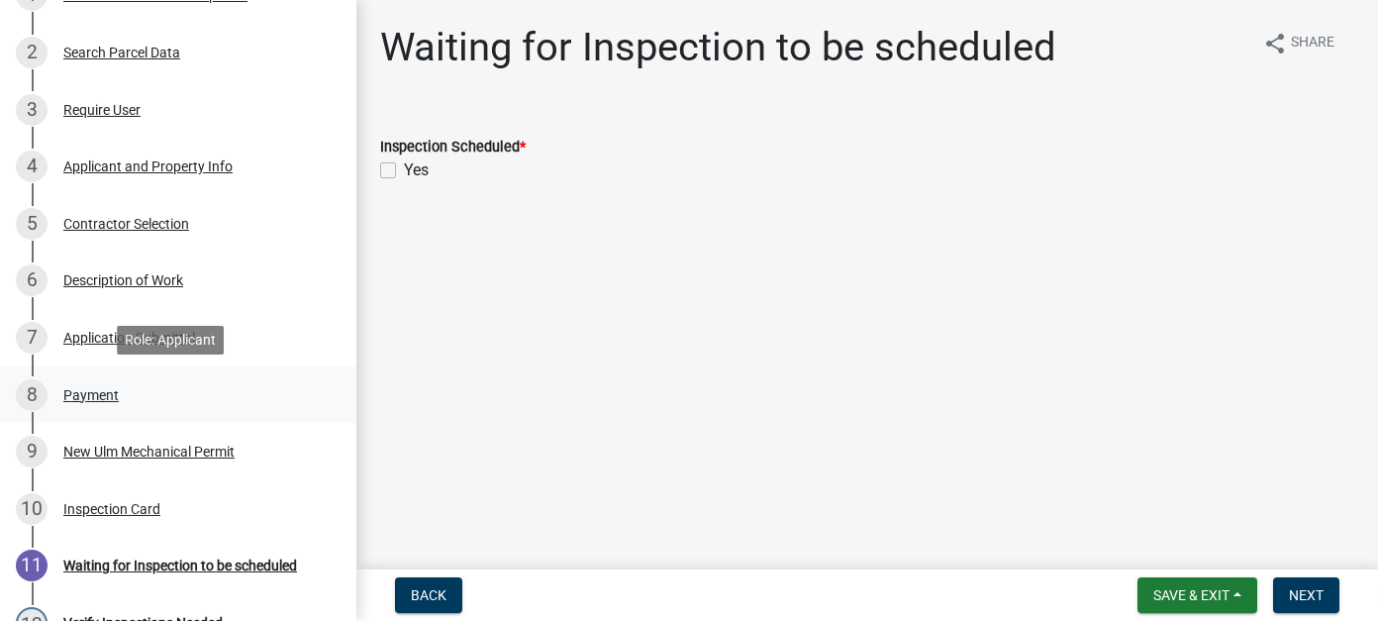
click at [96, 388] on div "Payment" at bounding box center [90, 395] width 55 height 14
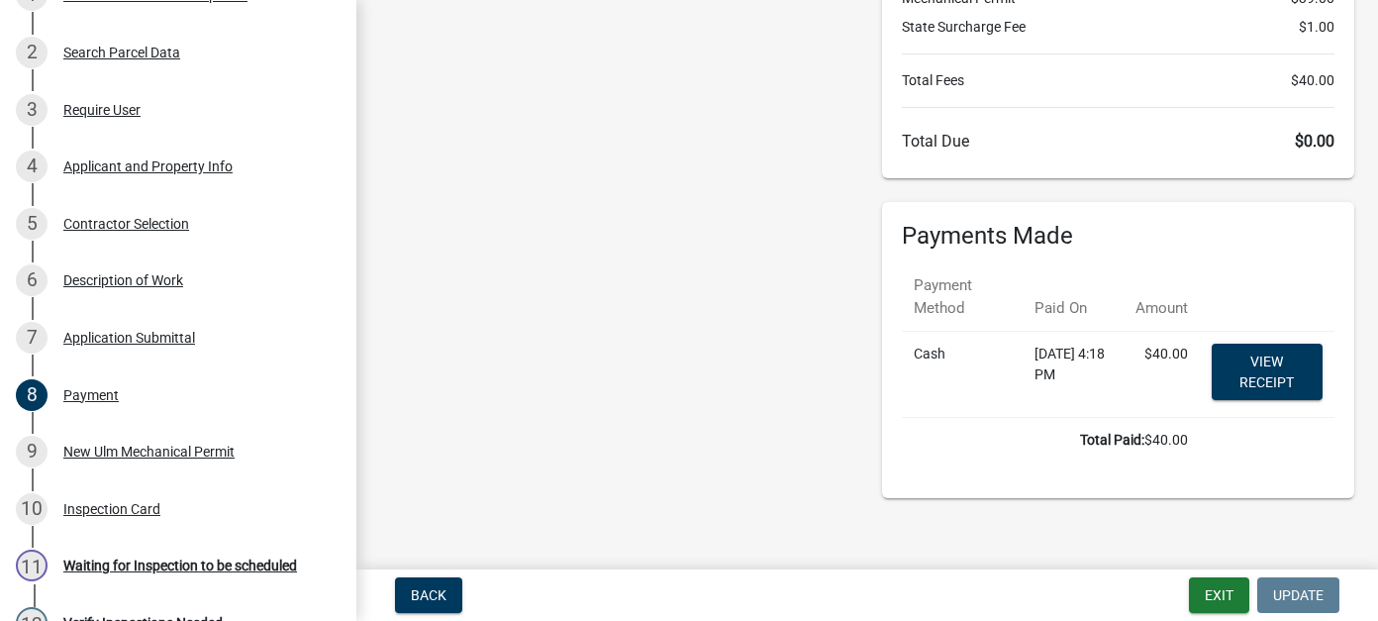
scroll to position [231, 0]
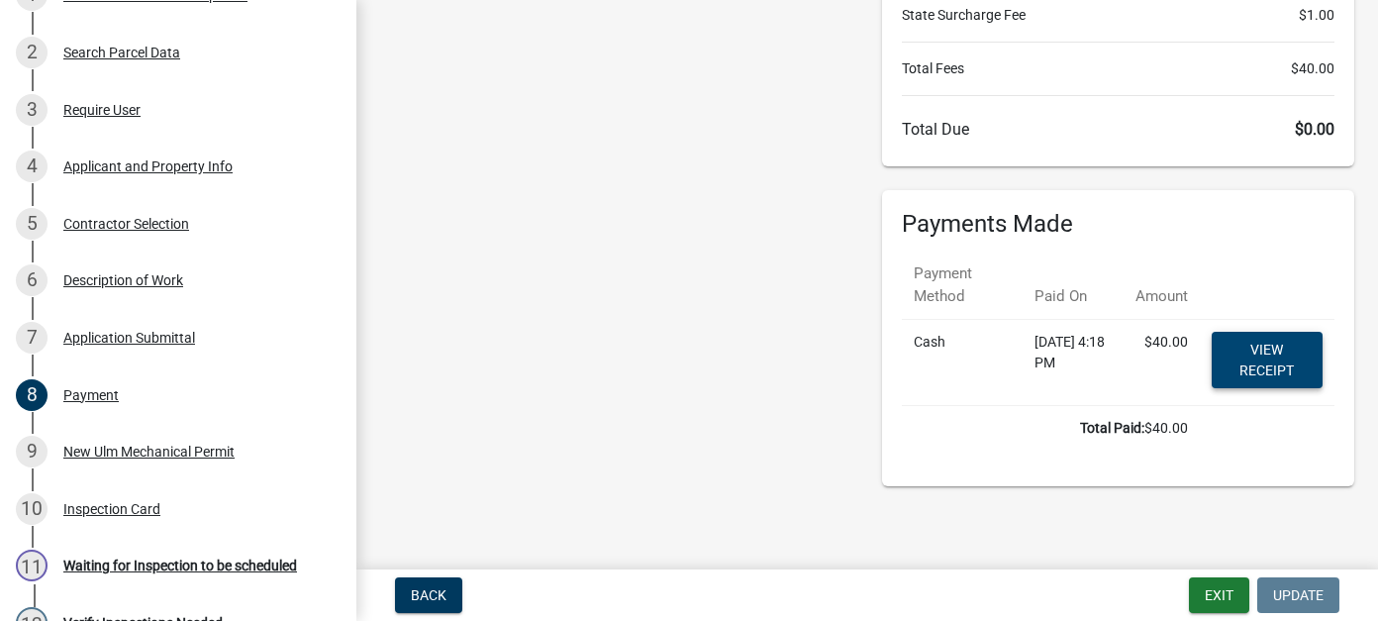
click at [1279, 359] on link "View receipt" at bounding box center [1266, 360] width 111 height 56
click at [103, 463] on div "9 New Ulm Mechanical Permit" at bounding box center [170, 451] width 309 height 32
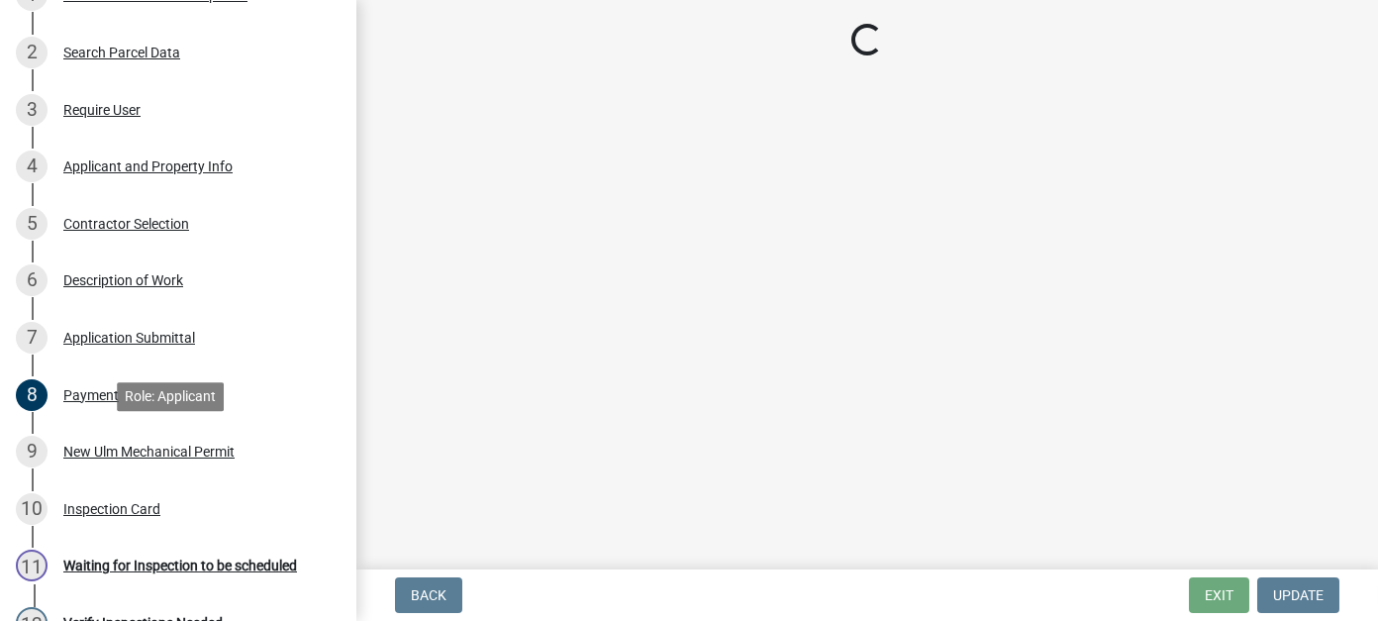
scroll to position [0, 0]
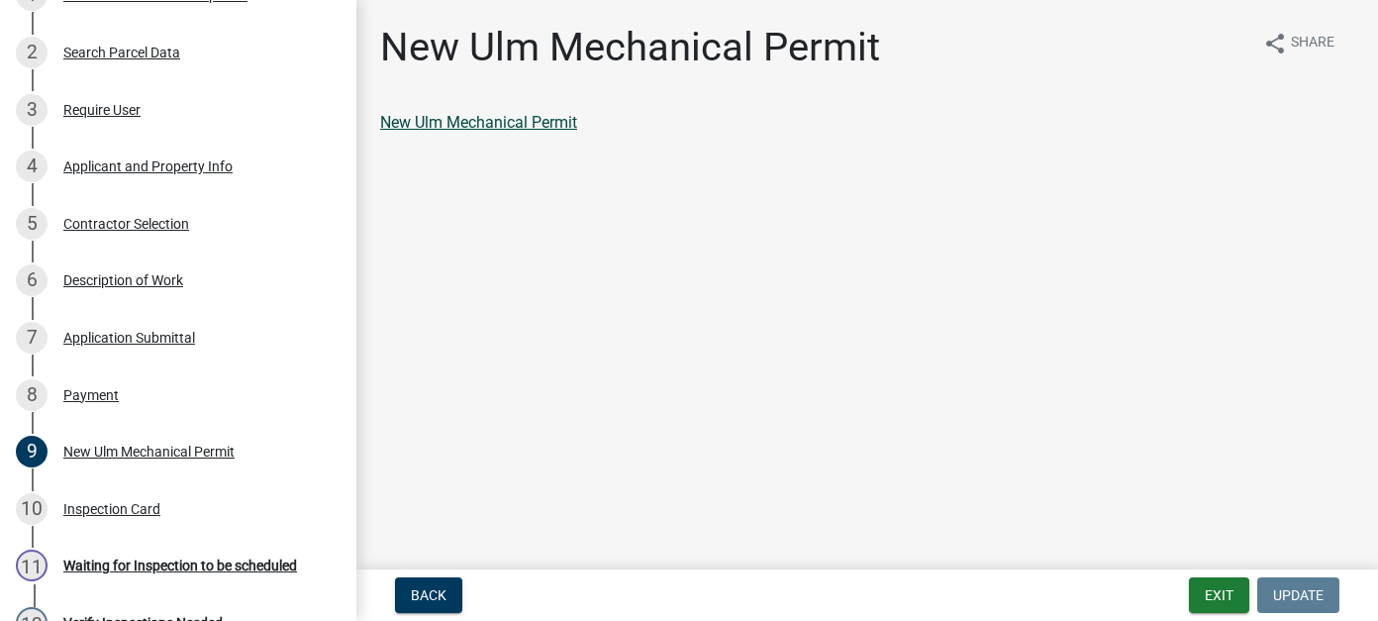
click at [541, 122] on link "New Ulm Mechanical Permit" at bounding box center [478, 122] width 197 height 19
click at [1234, 601] on button "Exit" at bounding box center [1219, 595] width 60 height 36
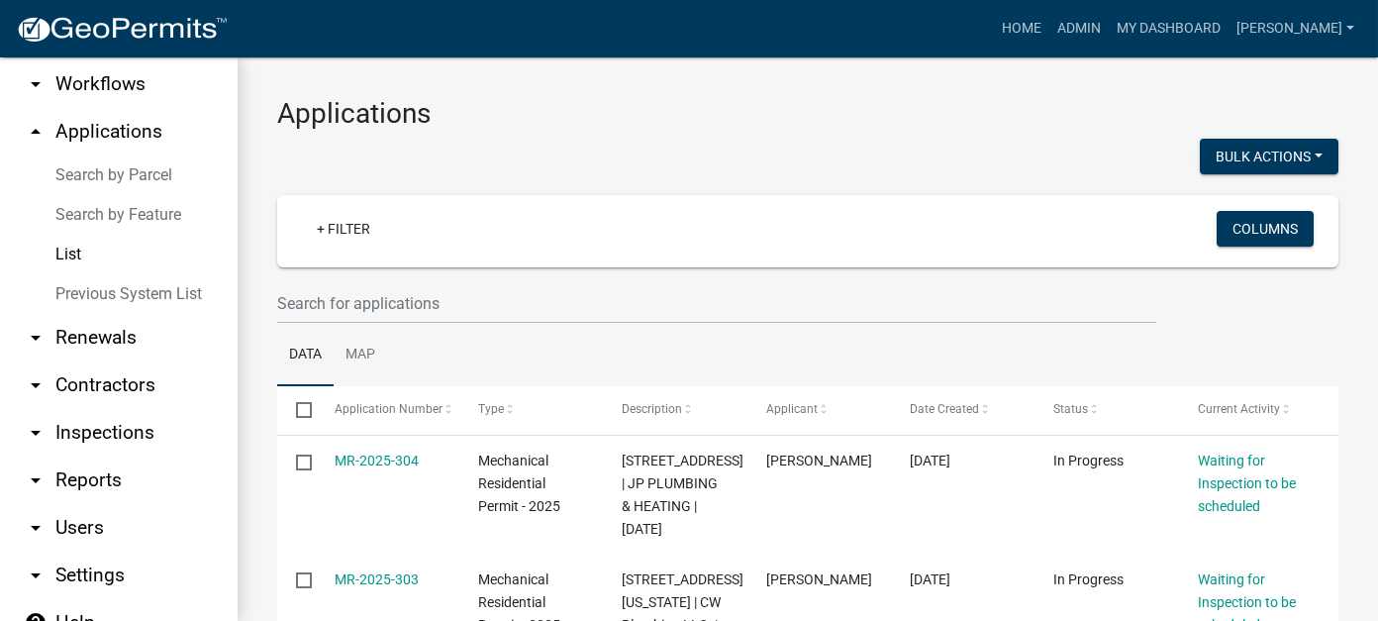
scroll to position [146, 0]
click at [107, 453] on link "arrow_drop_down Reports" at bounding box center [119, 477] width 238 height 48
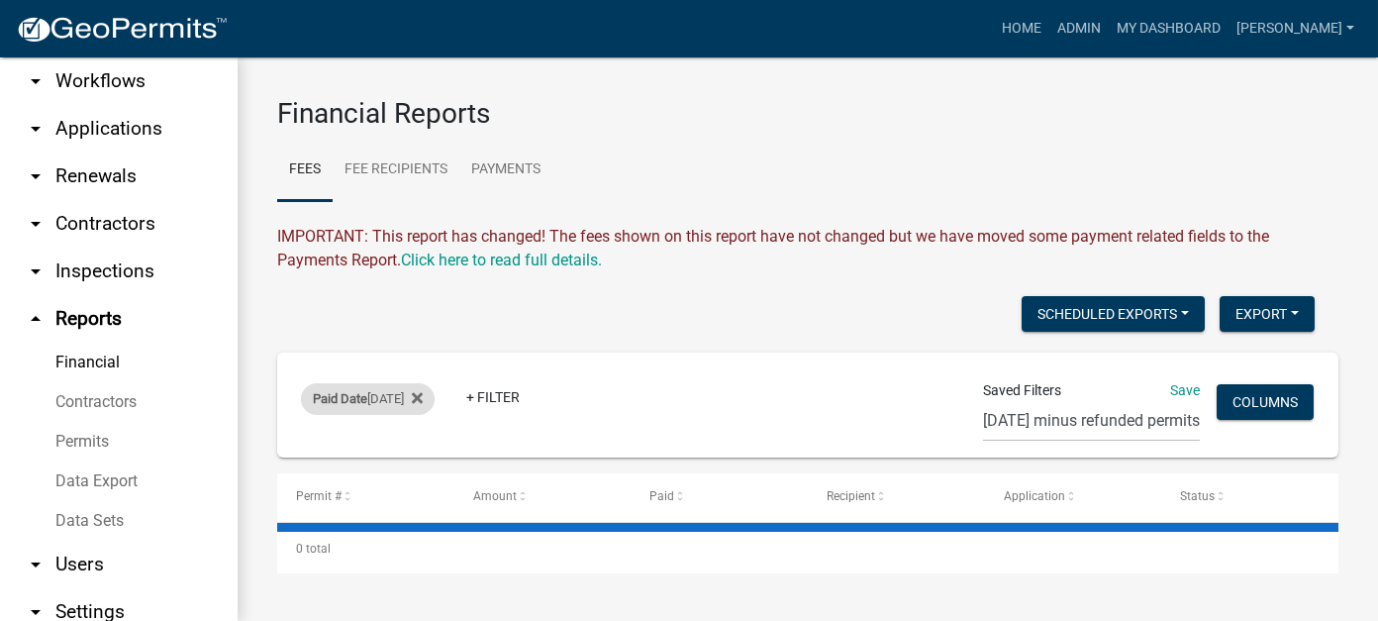
click at [348, 400] on span "Paid Date" at bounding box center [340, 398] width 54 height 15
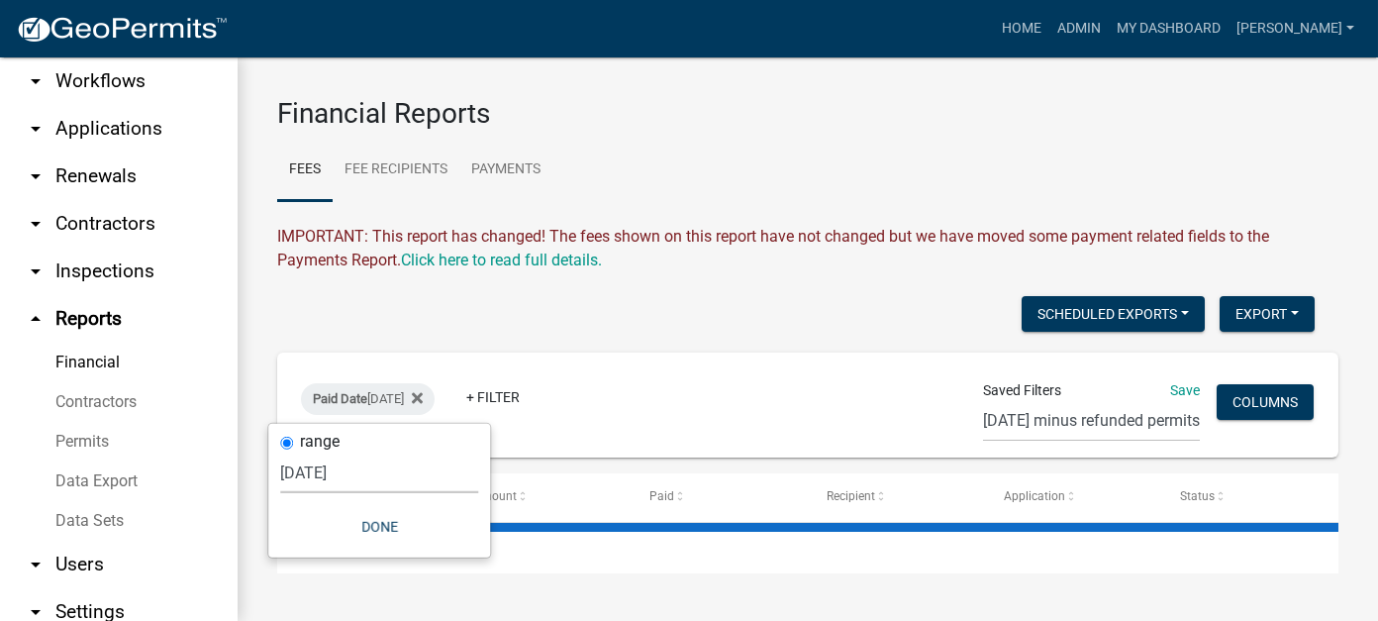
click at [339, 470] on select "Today Yesterday Current Week Previous Week Current Month Last Month Current Cal…" at bounding box center [379, 472] width 198 height 41
select select "this_1_days"
click at [280, 452] on select "Today Yesterday Current Week Previous Week Current Month Last Month Current Cal…" at bounding box center [379, 472] width 198 height 41
click at [383, 518] on button "Done" at bounding box center [368, 527] width 198 height 36
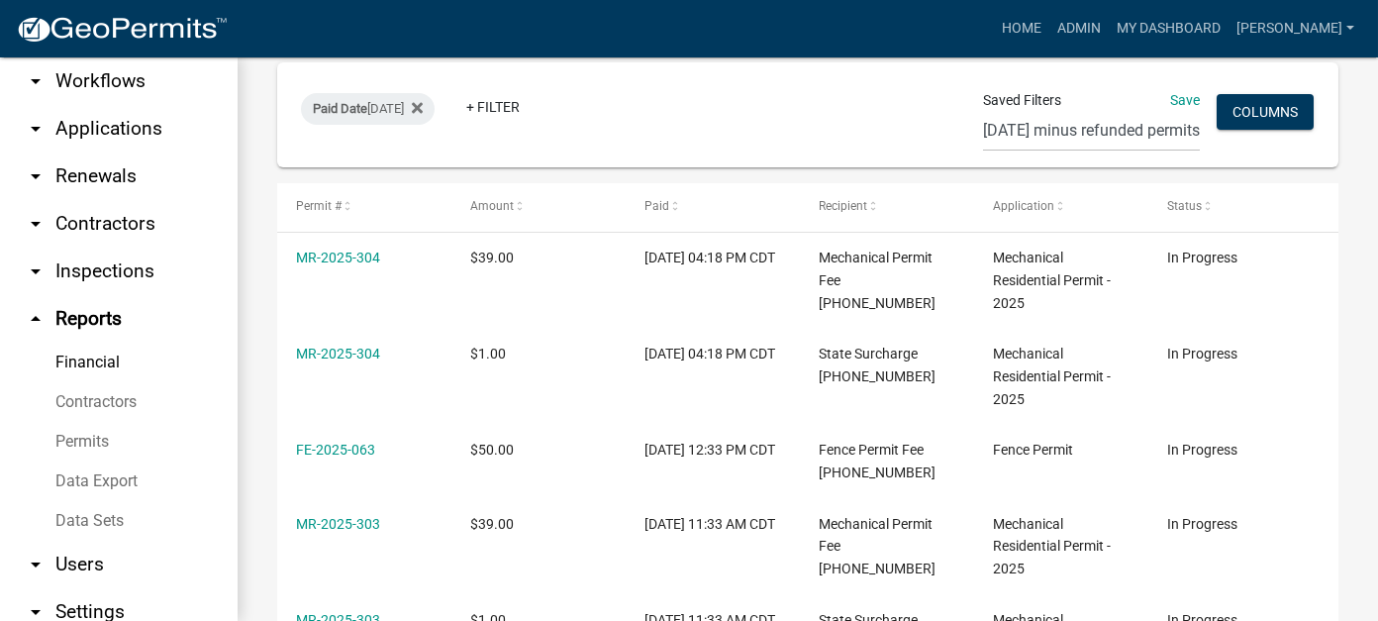
scroll to position [297, 0]
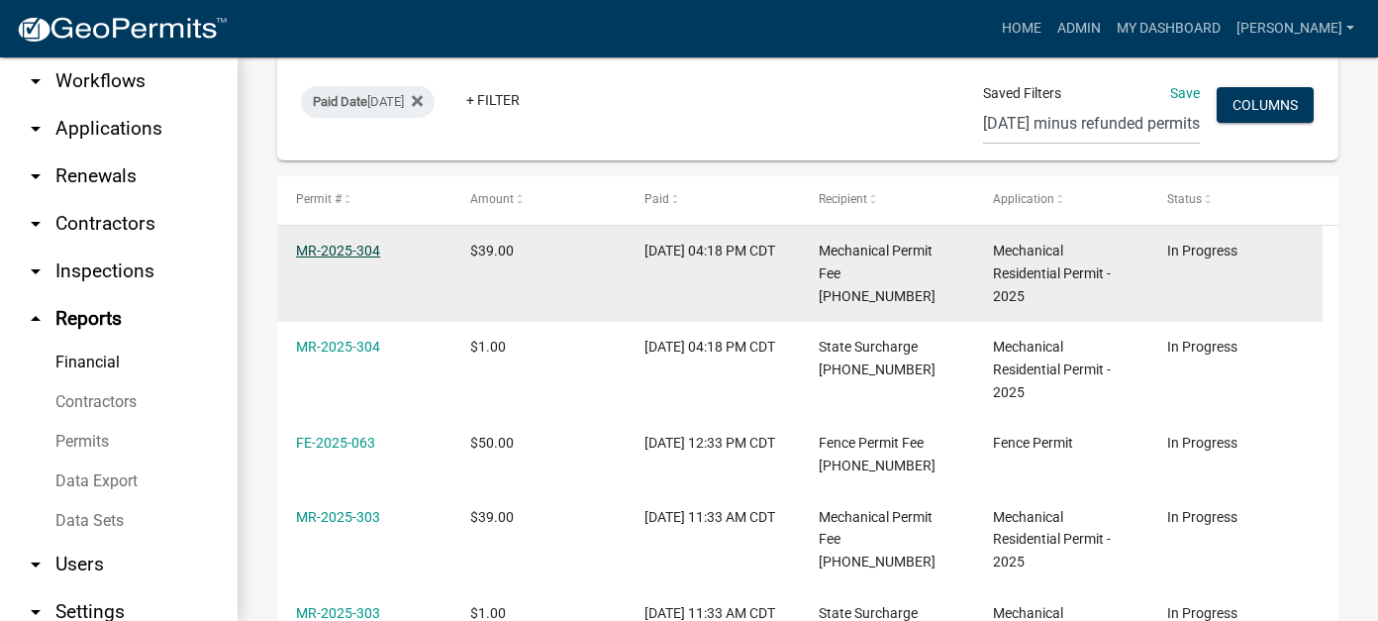
click at [351, 258] on link "MR-2025-304" at bounding box center [338, 250] width 84 height 16
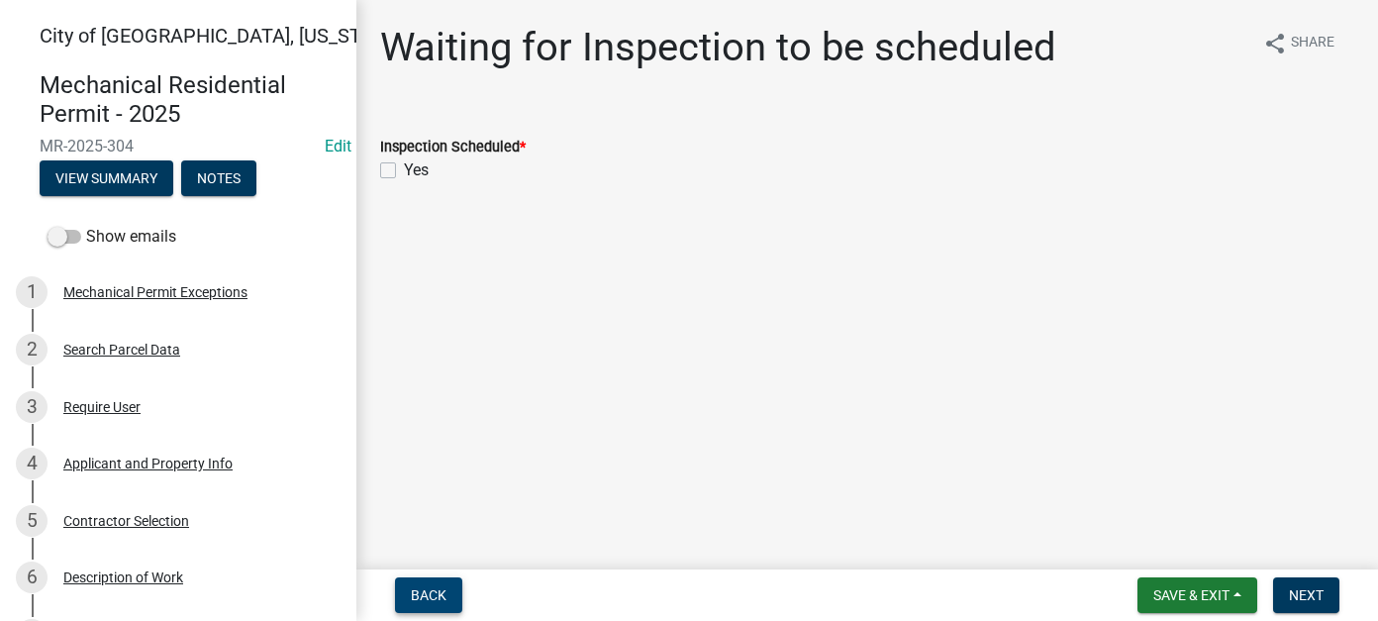
click at [443, 600] on span "Back" at bounding box center [429, 595] width 36 height 16
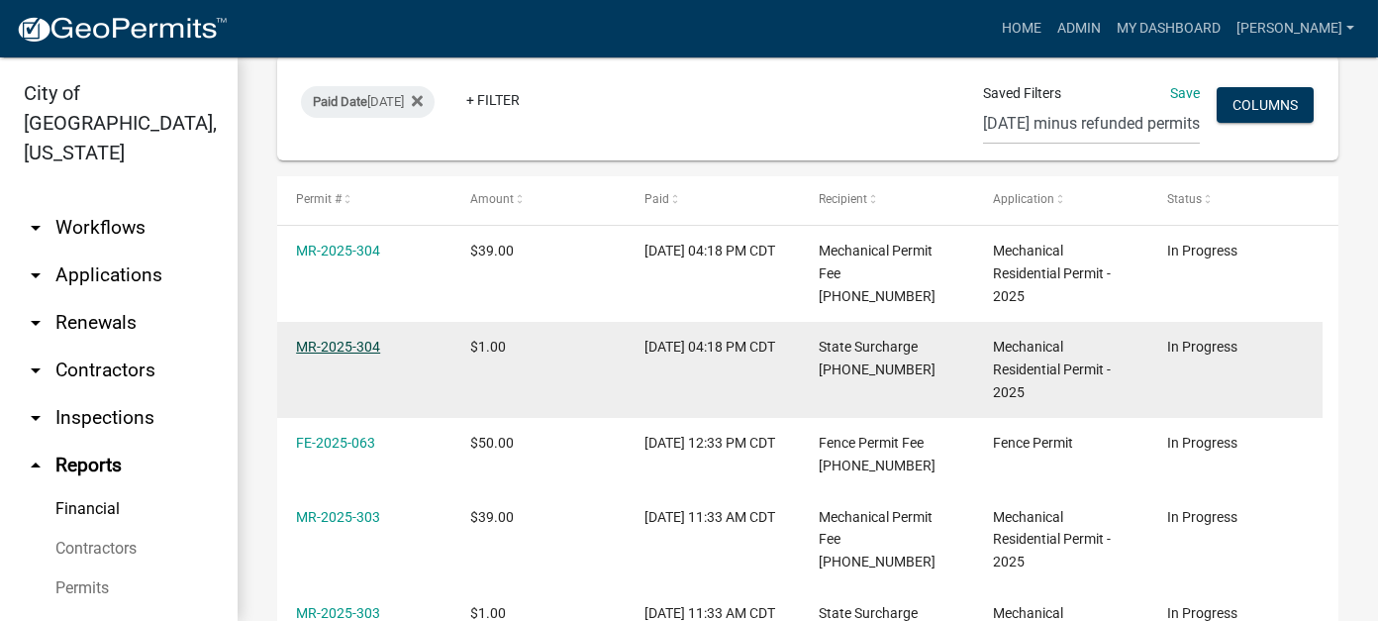
scroll to position [396, 0]
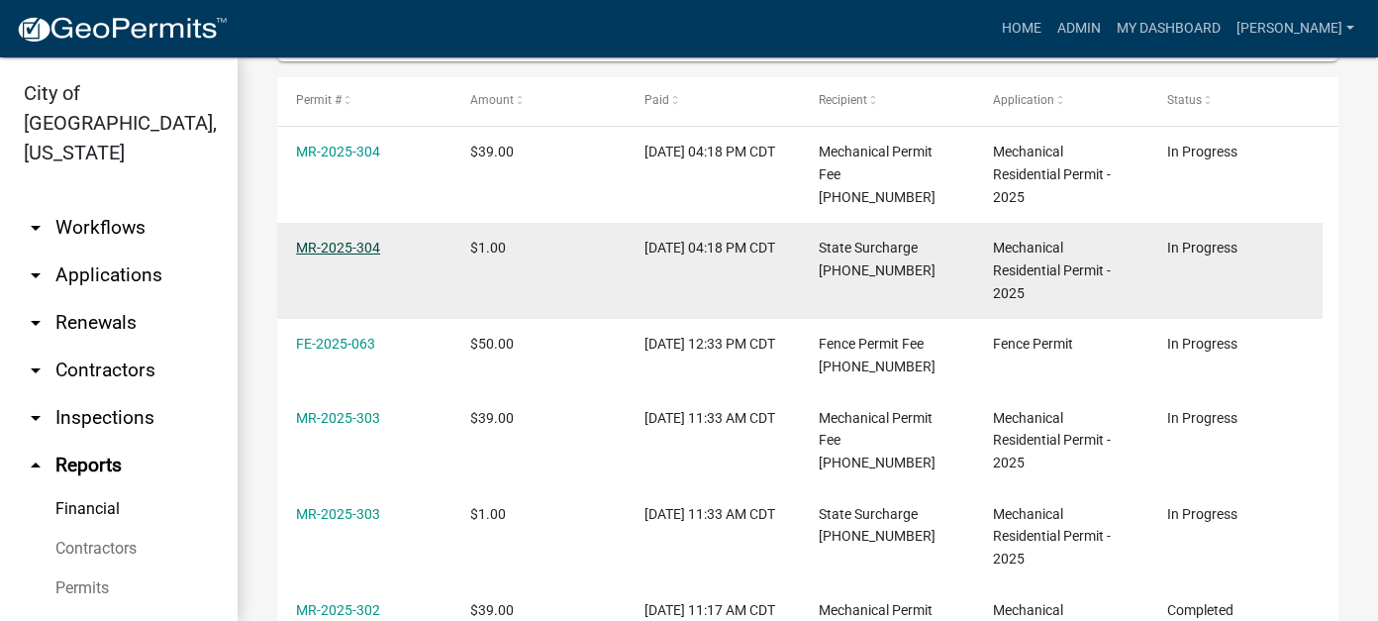
click at [331, 255] on link "MR-2025-304" at bounding box center [338, 247] width 84 height 16
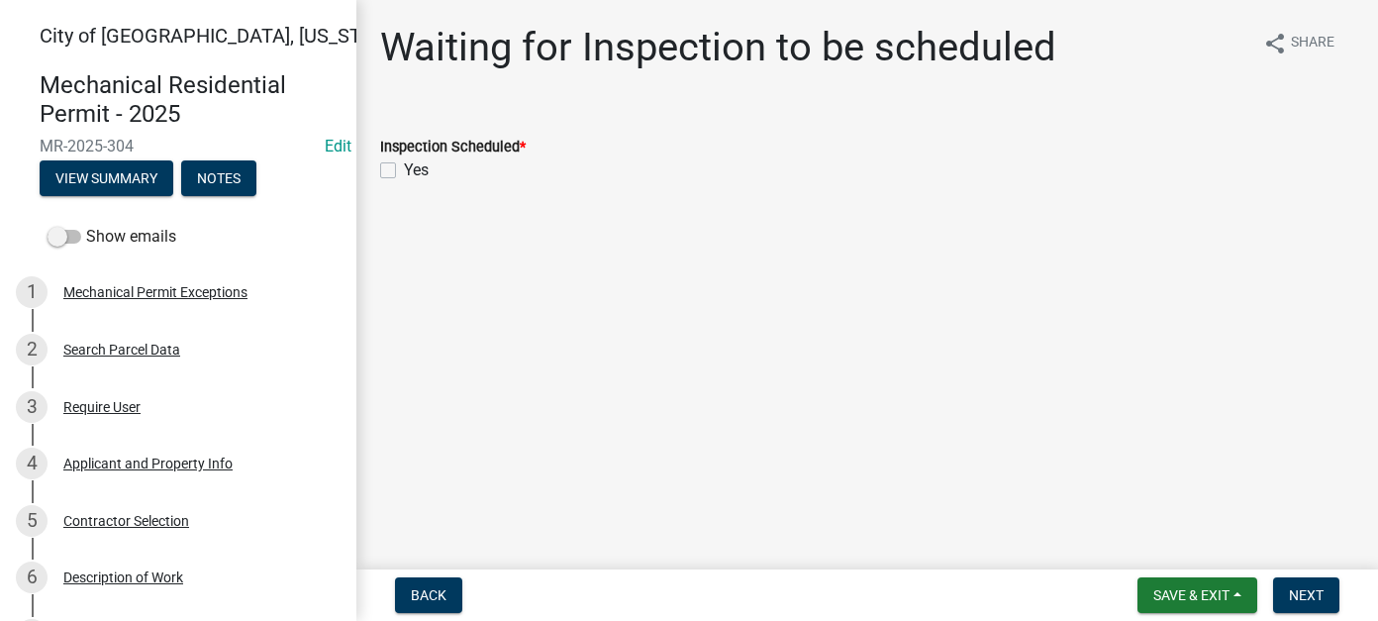
click at [130, 351] on div "Search Parcel Data" at bounding box center [121, 349] width 117 height 14
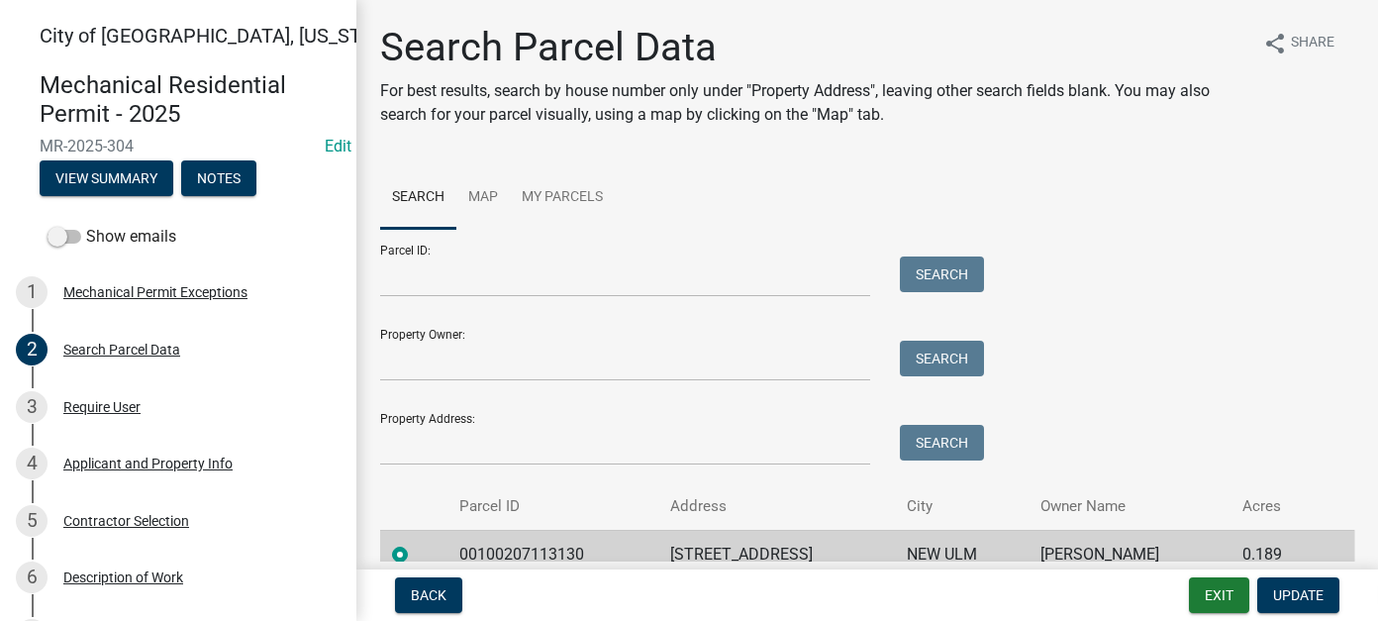
click at [1188, 330] on div "Parcel ID: Search Property Owner: Search Property Address: Search" at bounding box center [867, 347] width 974 height 237
click at [1221, 599] on button "Exit" at bounding box center [1219, 595] width 60 height 36
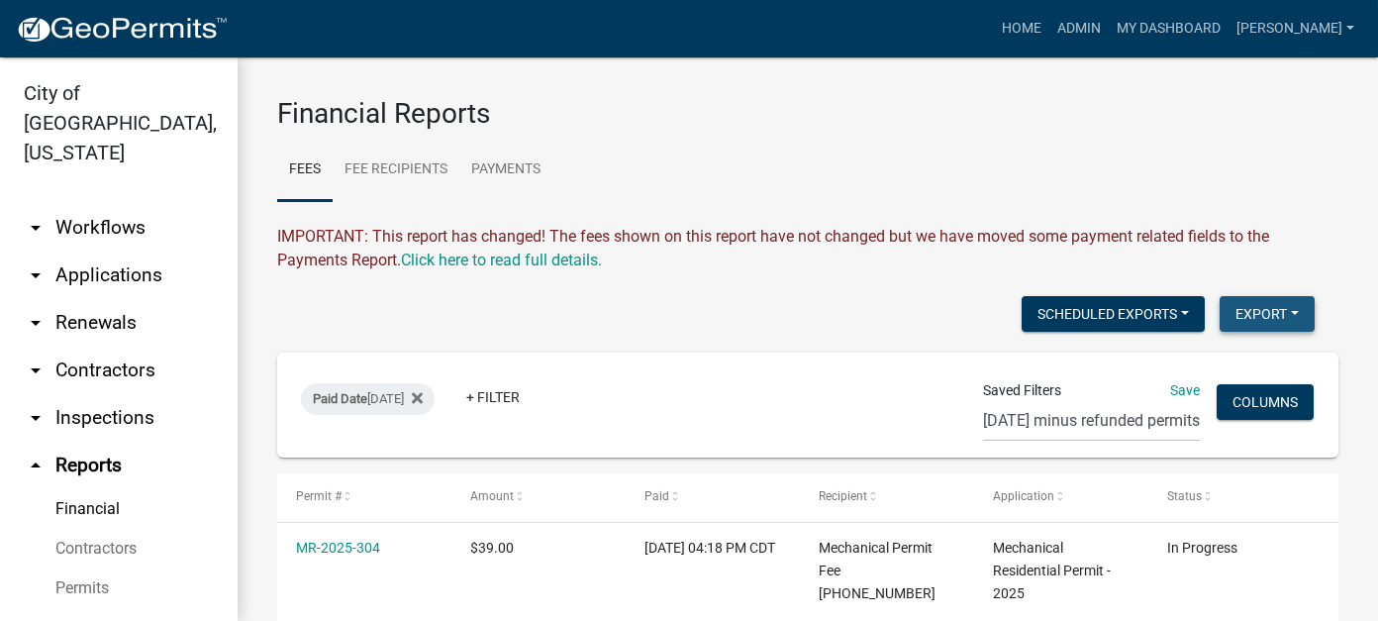
click at [1268, 326] on button "Export" at bounding box center [1266, 314] width 95 height 36
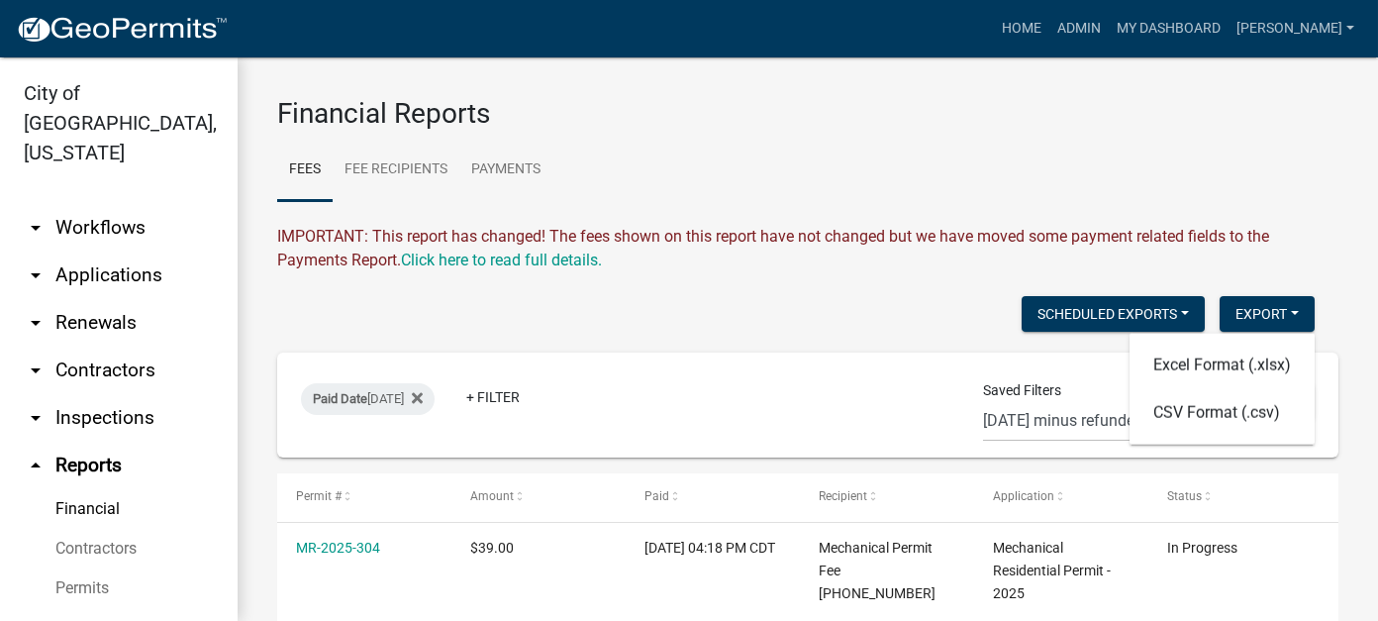
click at [1237, 254] on div "IMPORTANT: This report has changed! The fees shown on this report have not chan…" at bounding box center [807, 249] width 1061 height 48
